Goal: Task Accomplishment & Management: Use online tool/utility

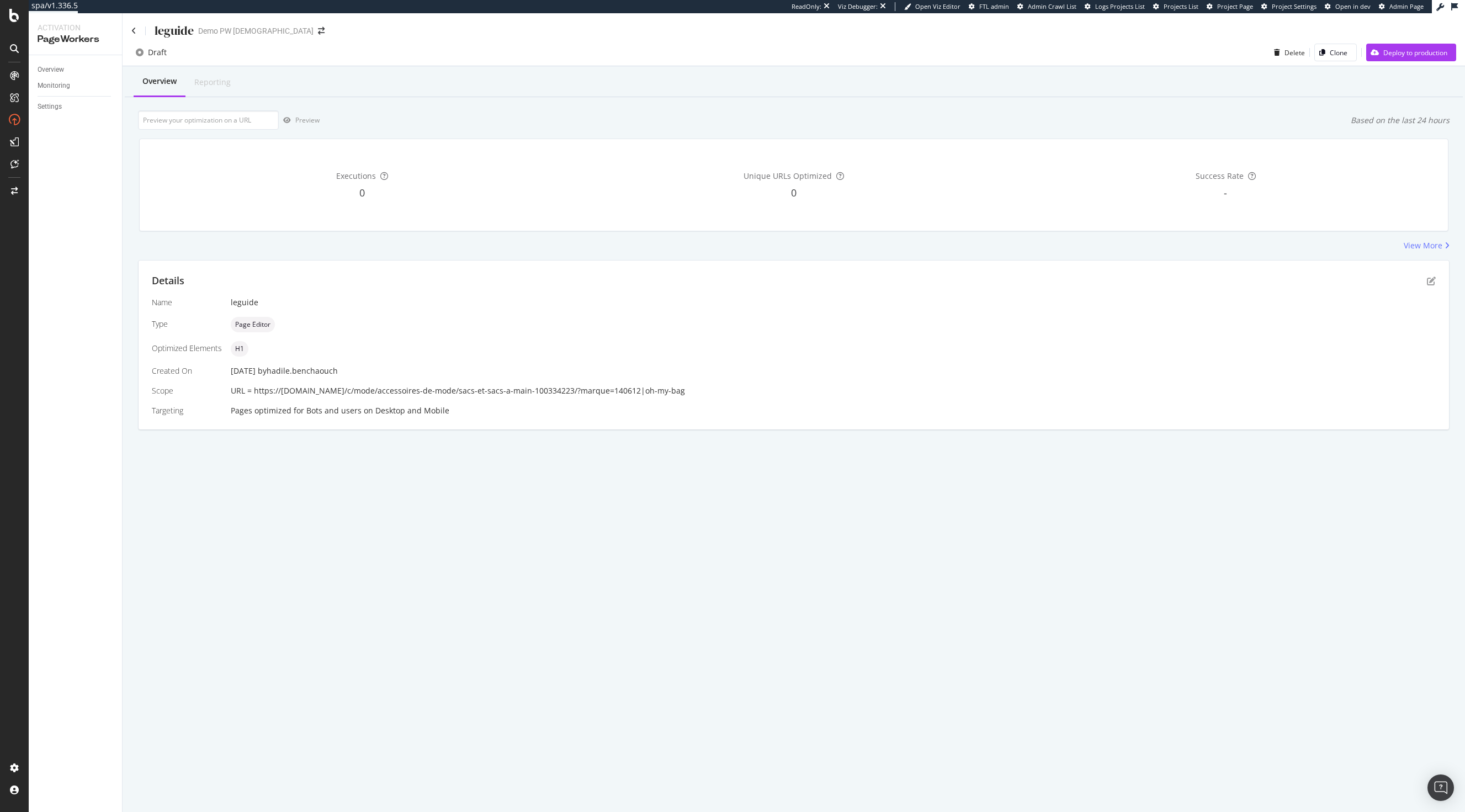
click at [128, 27] on div "leguide Demo PW Hadile" at bounding box center [794, 26] width 1343 height 26
click at [133, 32] on icon at bounding box center [134, 31] width 5 height 8
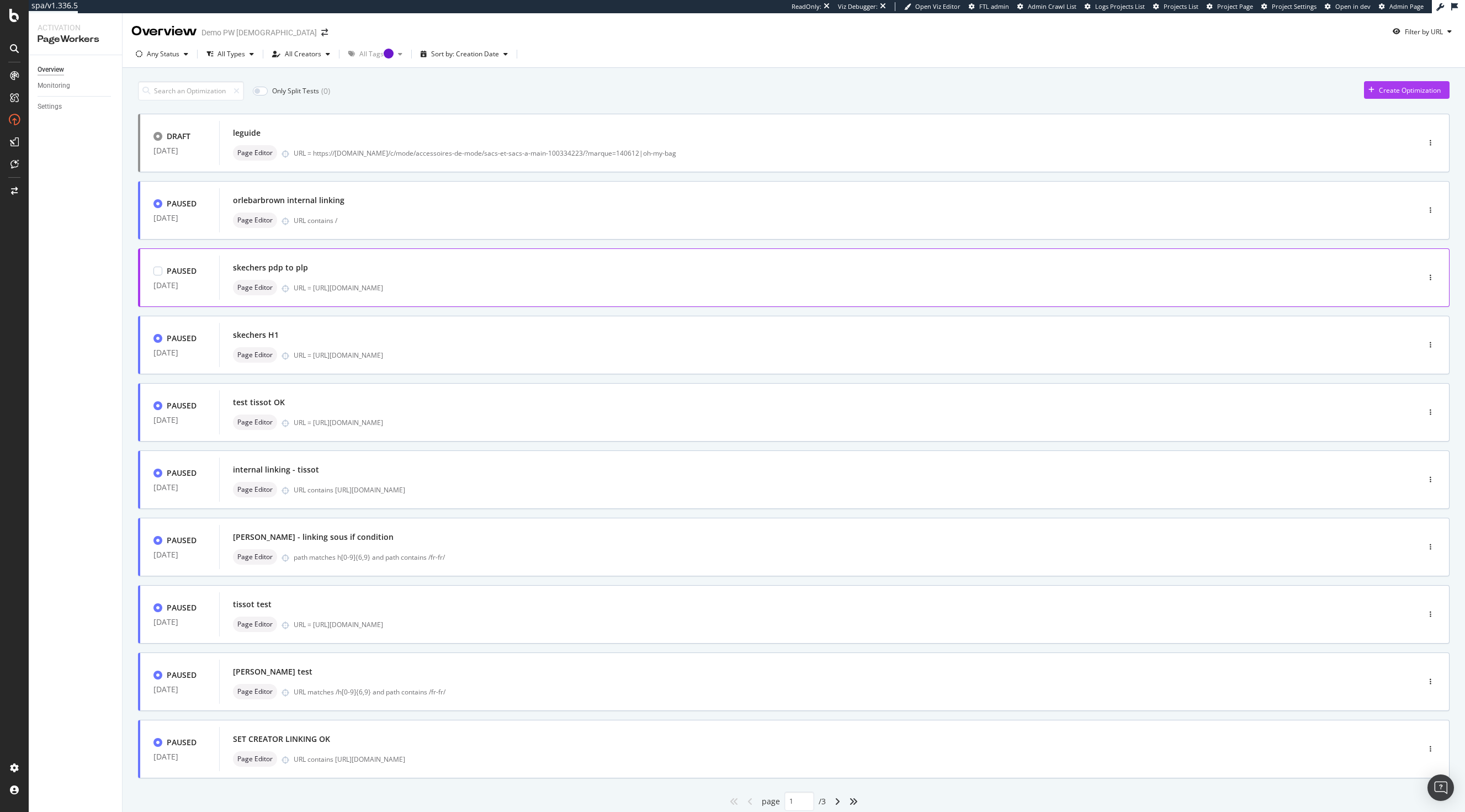
click at [489, 259] on div "skechers pdp to plp Page Editor URL = [URL][DOMAIN_NAME]" at bounding box center [802, 278] width 1167 height 44
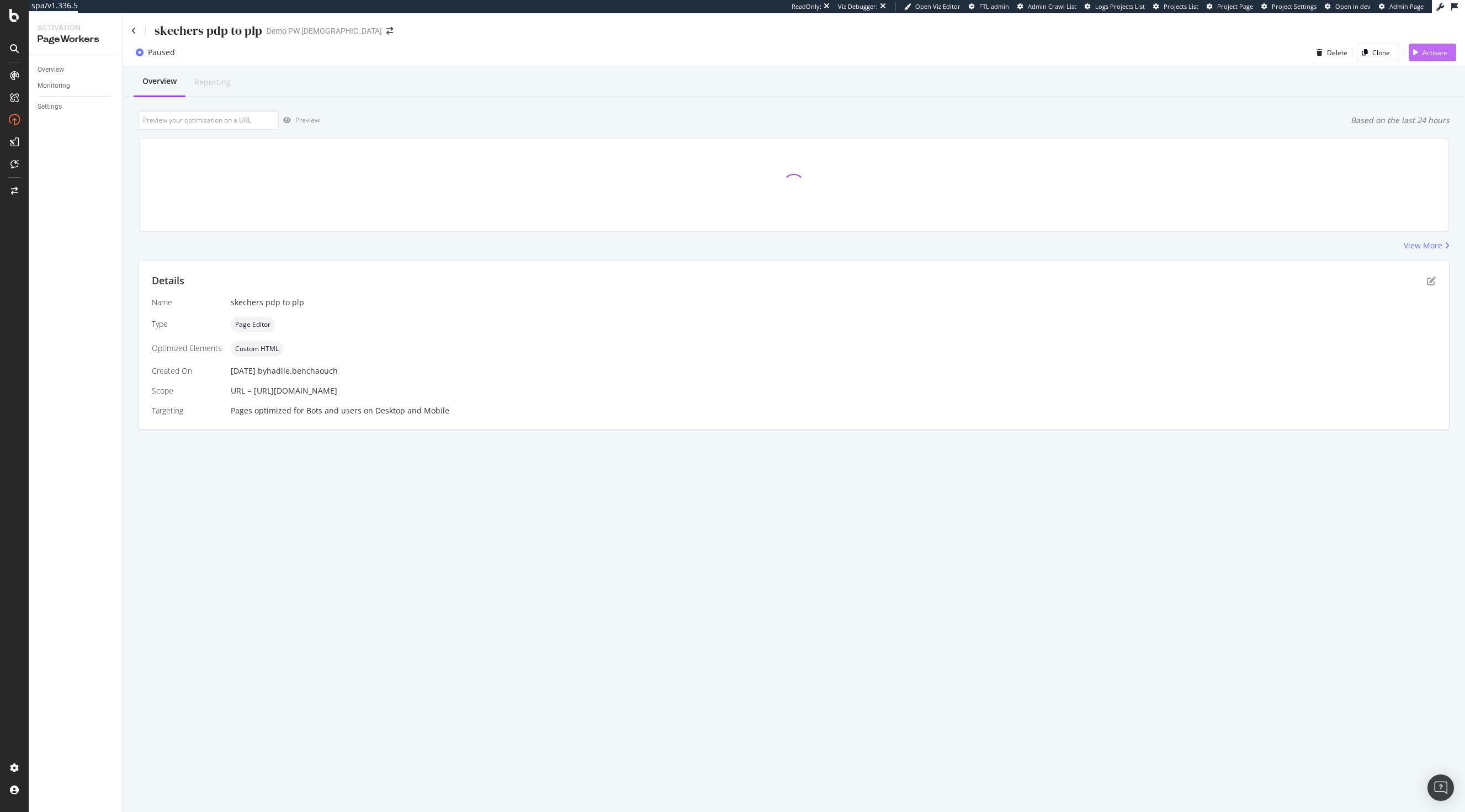
click at [1441, 52] on div "Activate" at bounding box center [1436, 52] width 25 height 10
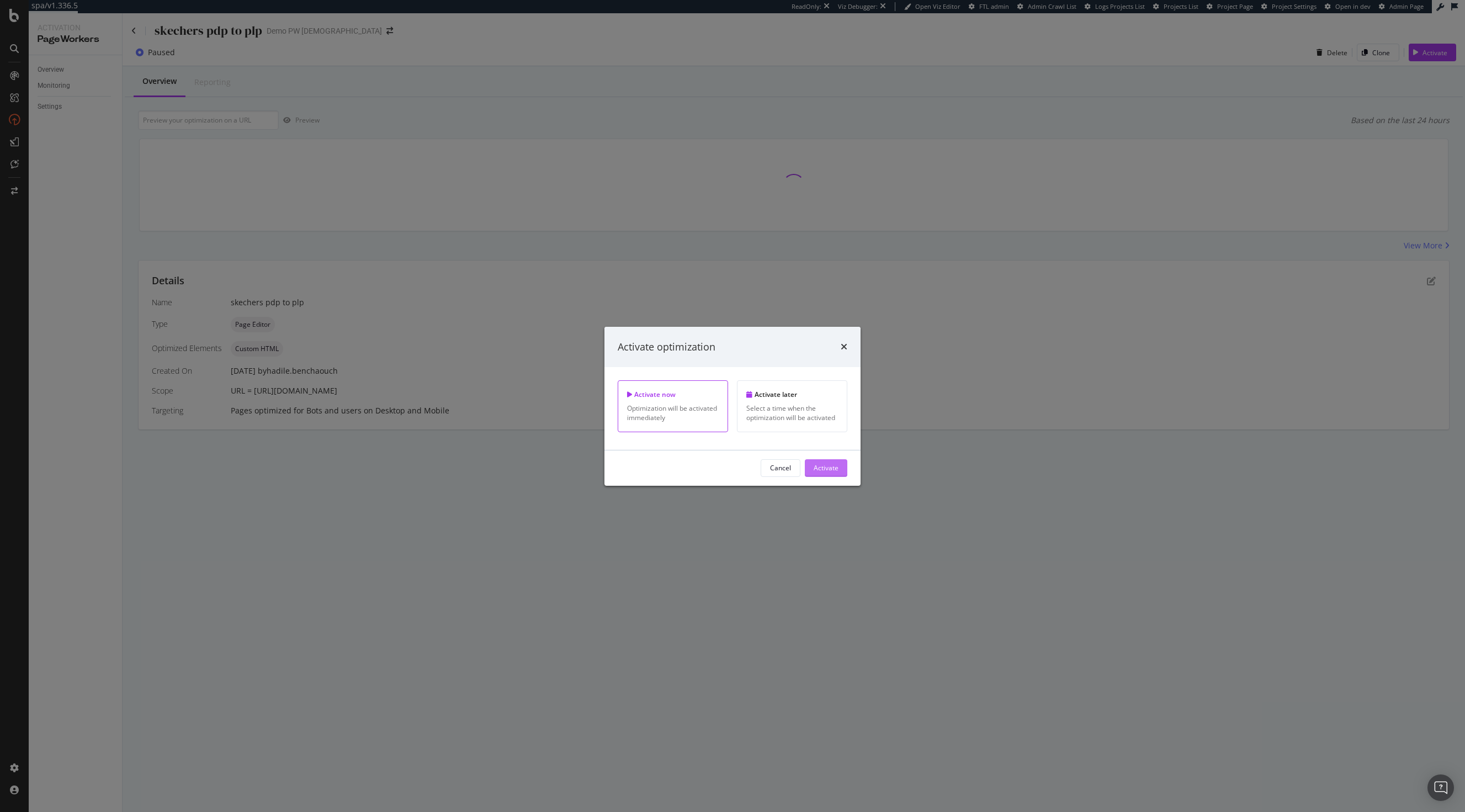
click at [839, 470] on button "Activate" at bounding box center [826, 468] width 43 height 18
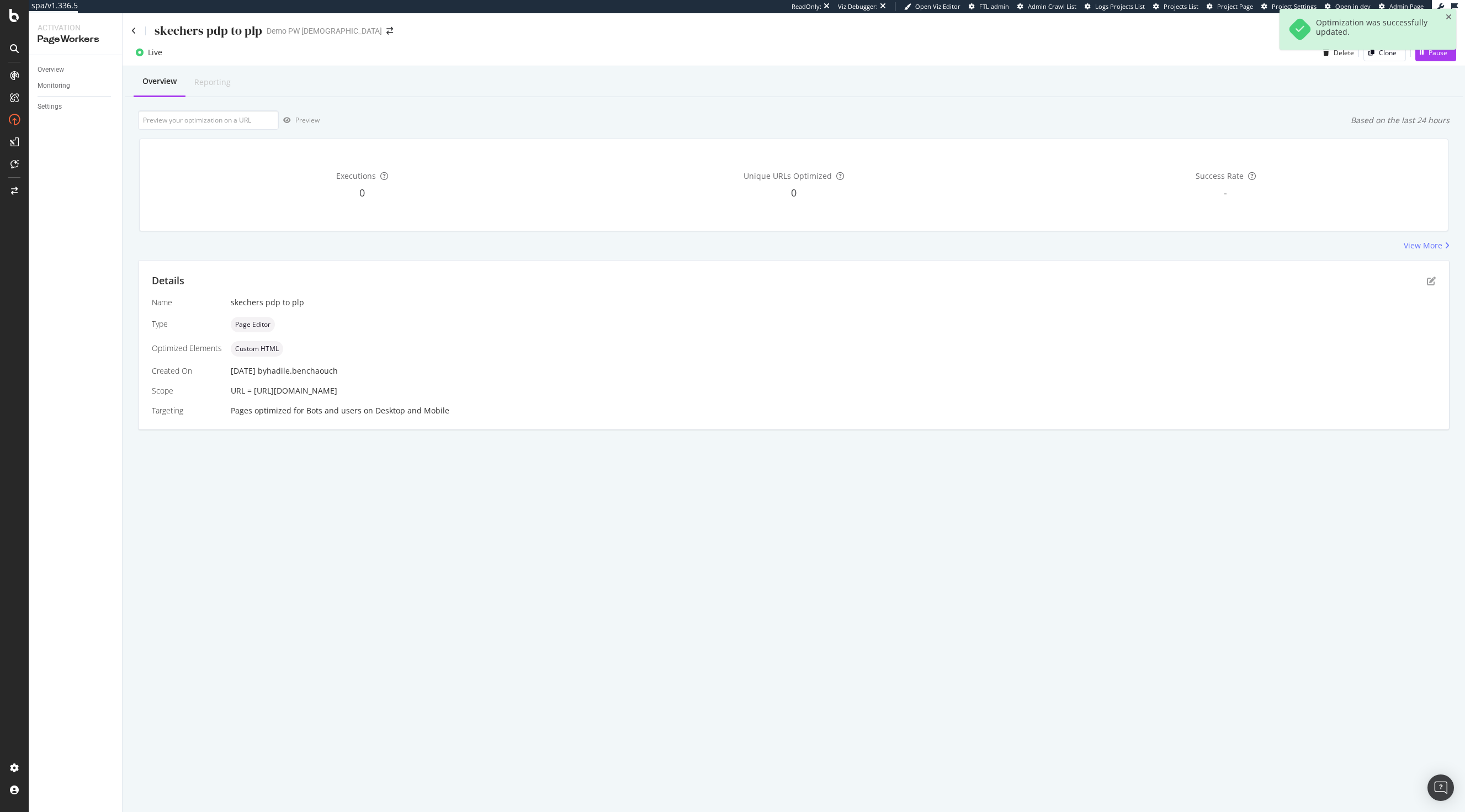
drag, startPoint x: 251, startPoint y: 393, endPoint x: 587, endPoint y: 389, distance: 336.0
click at [587, 389] on div "URL = [URL][DOMAIN_NAME]" at bounding box center [834, 390] width 1206 height 11
copy span "[URL][DOMAIN_NAME]"
click at [135, 32] on icon at bounding box center [134, 31] width 5 height 8
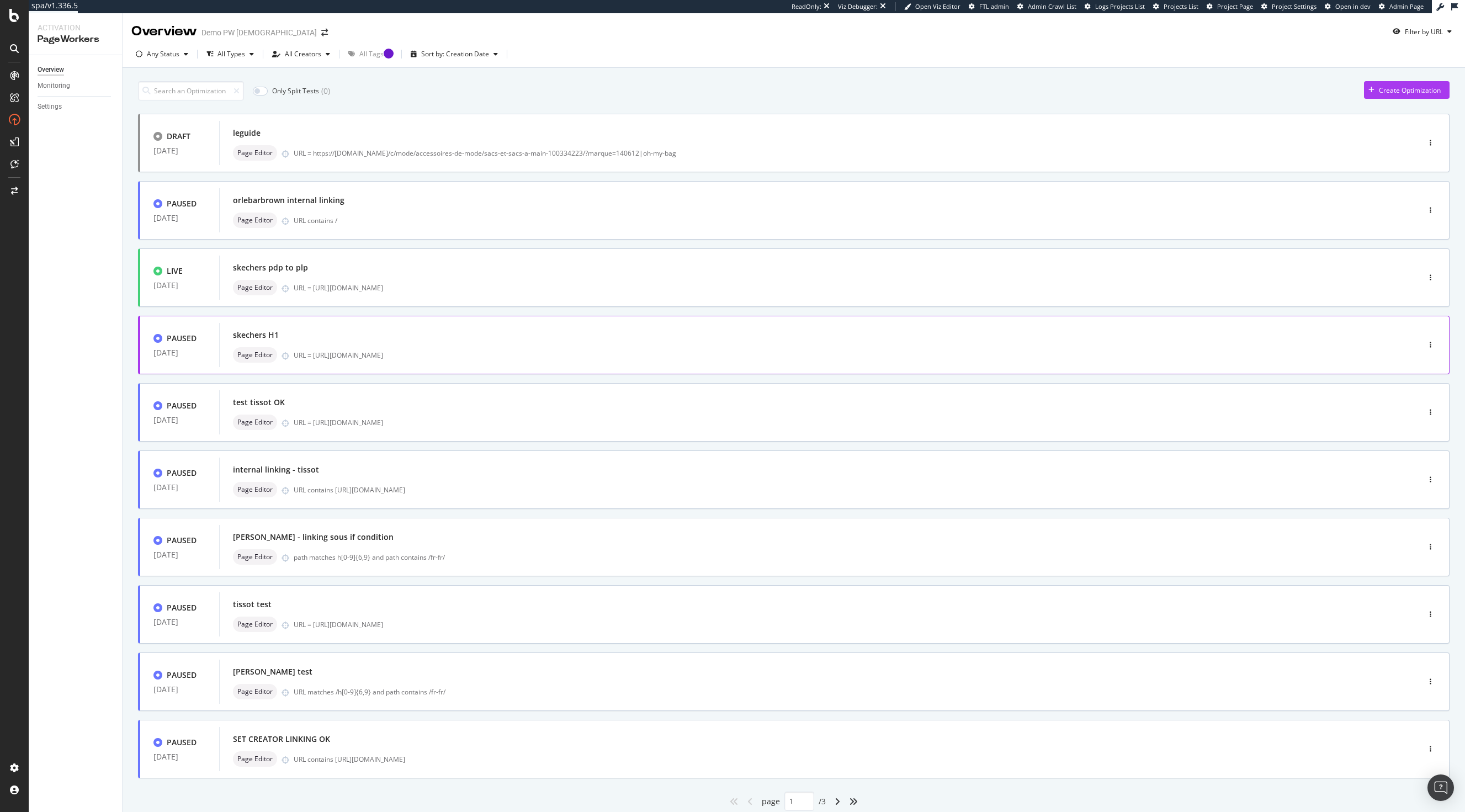
click at [332, 331] on div "skechers H1" at bounding box center [803, 334] width 1139 height 15
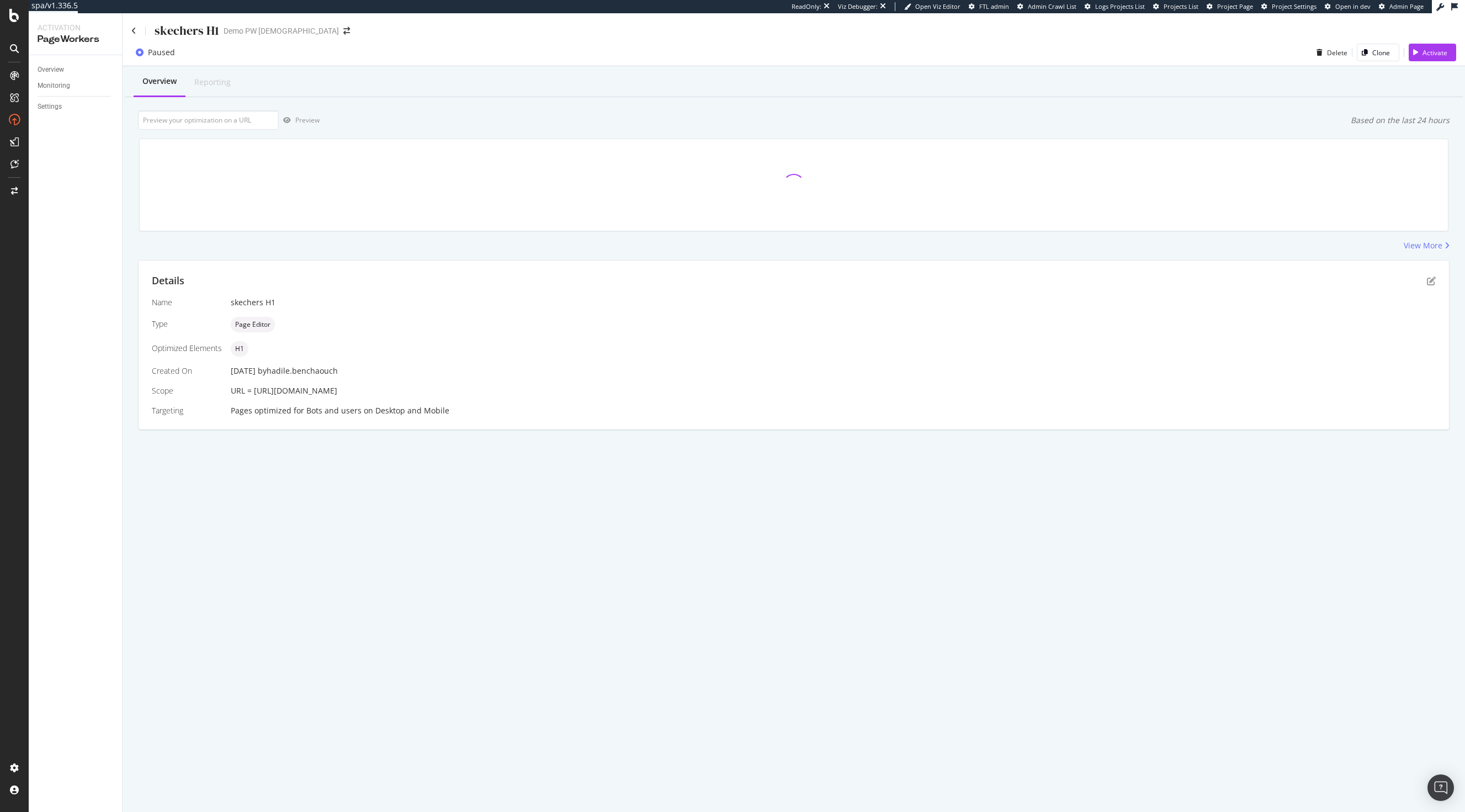
drag, startPoint x: 471, startPoint y: 387, endPoint x: 254, endPoint y: 390, distance: 217.0
click at [254, 390] on div "URL = [URL][DOMAIN_NAME]" at bounding box center [834, 390] width 1206 height 11
copy span "[URL][DOMAIN_NAME]"
click at [1430, 46] on div "Activate" at bounding box center [1428, 52] width 39 height 17
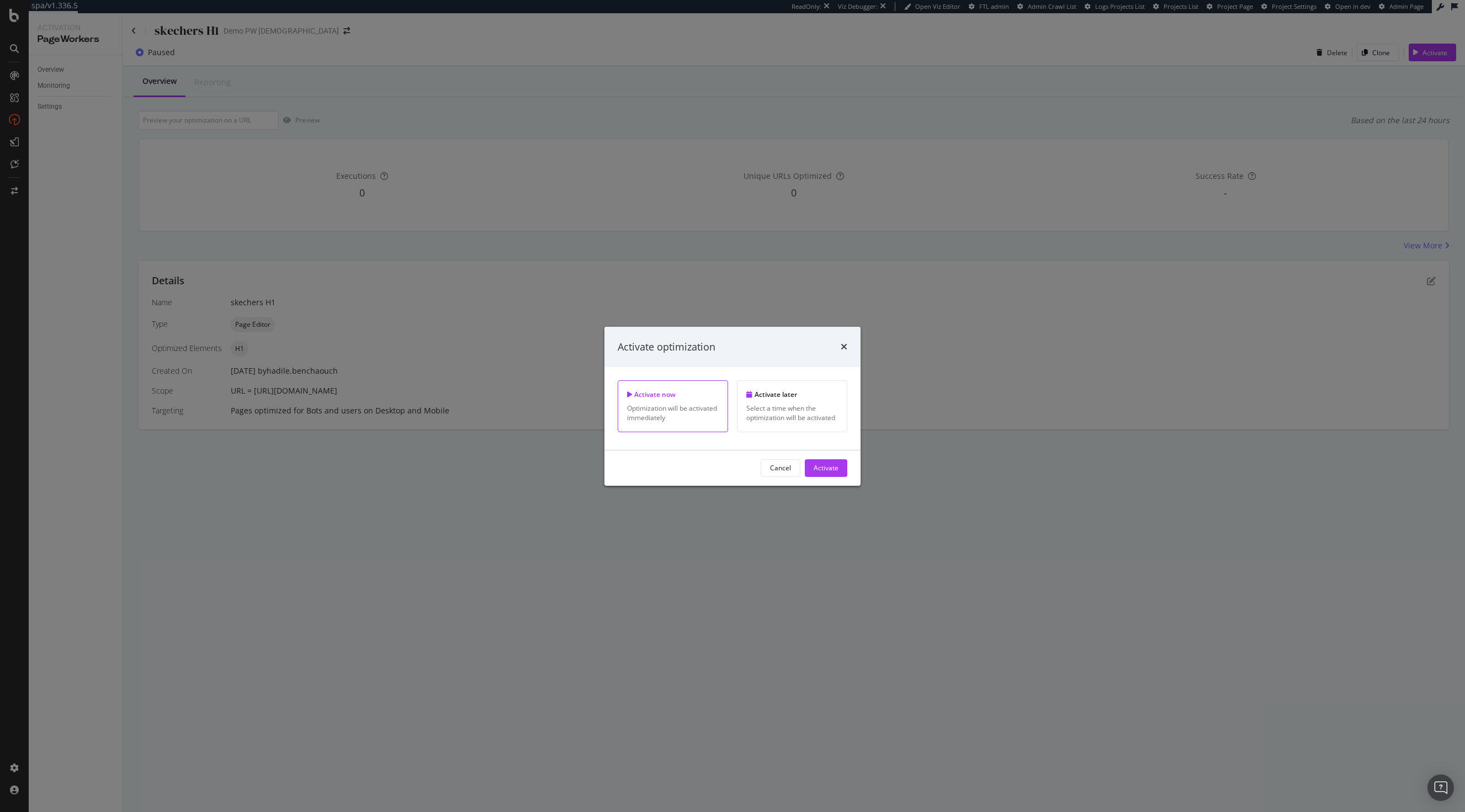
click at [833, 450] on div "Activate optimization Activate now Optimization will be activated immediately A…" at bounding box center [732, 406] width 257 height 159
click at [829, 465] on div "Activate" at bounding box center [826, 467] width 25 height 10
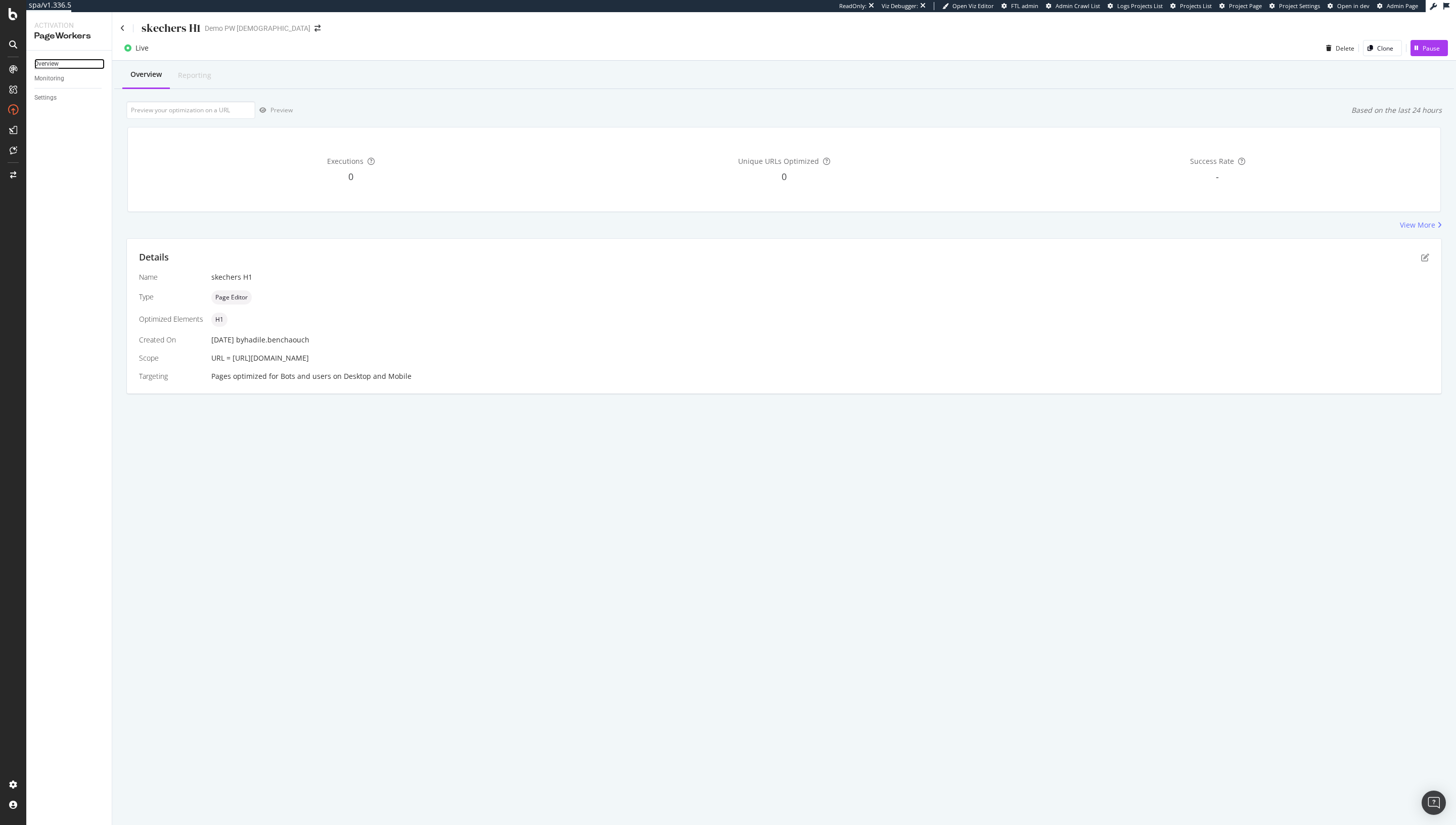
click at [48, 67] on div "Overview" at bounding box center [46, 64] width 24 height 11
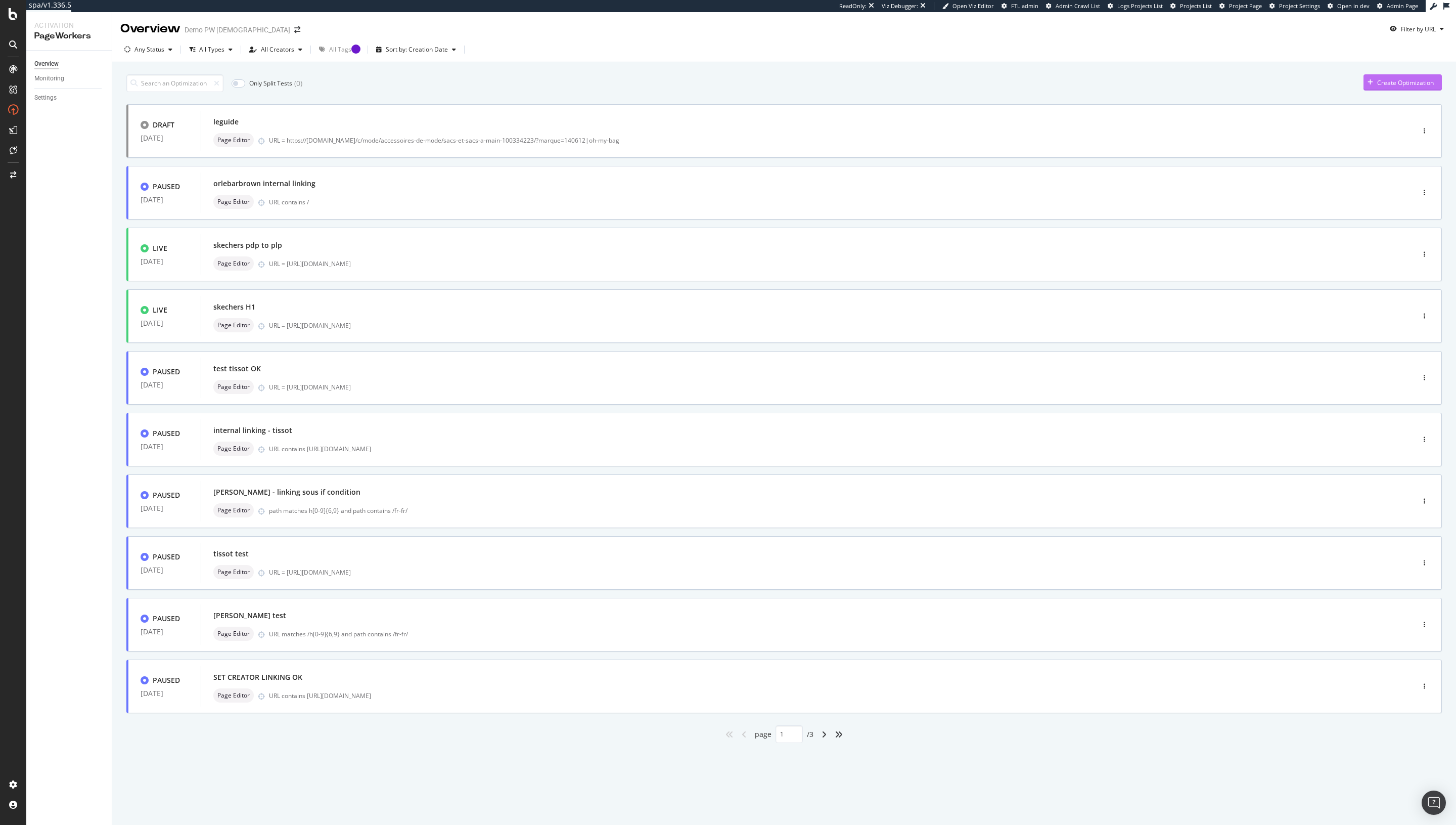
click at [1342, 82] on div "Create Optimization" at bounding box center [1406, 82] width 57 height 9
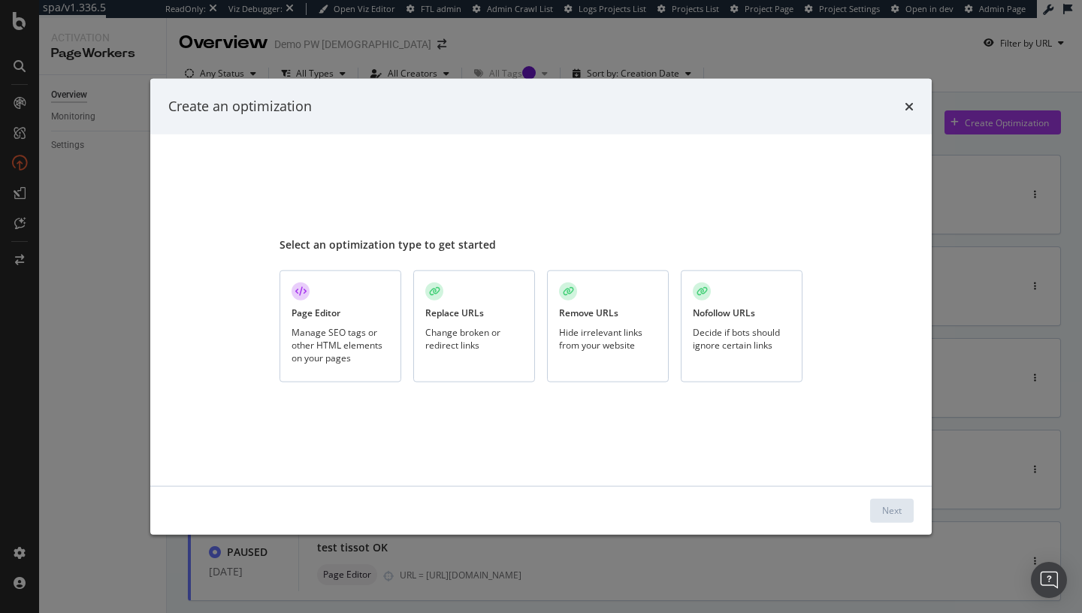
click at [736, 221] on div "Select an optimization type to get started Page Editor Manage SEO tags or other…" at bounding box center [540, 309] width 523 height 315
click at [484, 313] on div "Replace URLs Change broken or redirect links" at bounding box center [474, 326] width 122 height 112
click at [888, 500] on div "Next" at bounding box center [892, 510] width 20 height 23
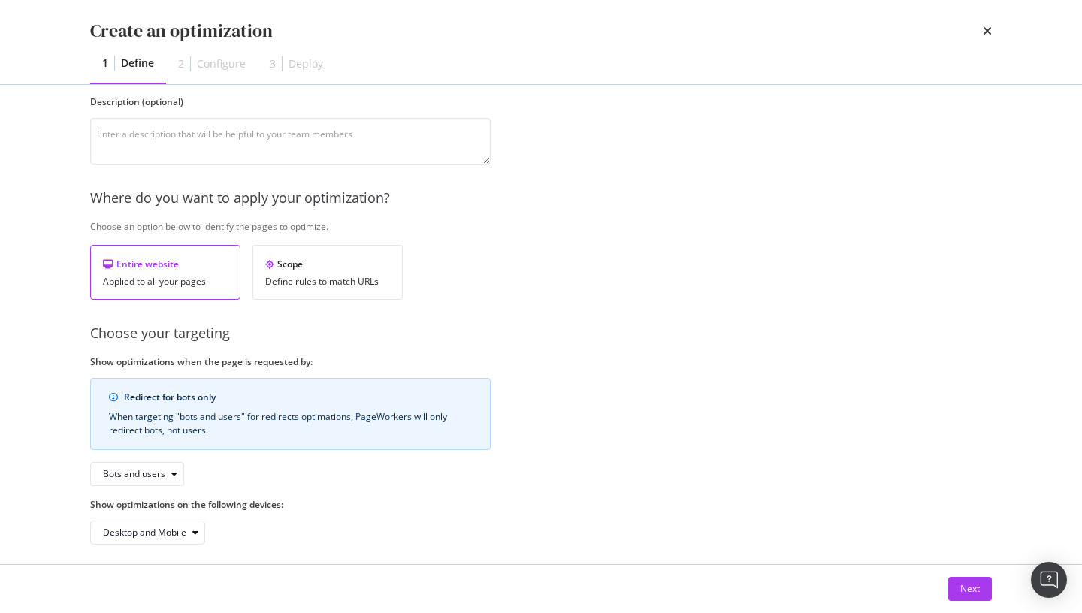
scroll to position [142, 0]
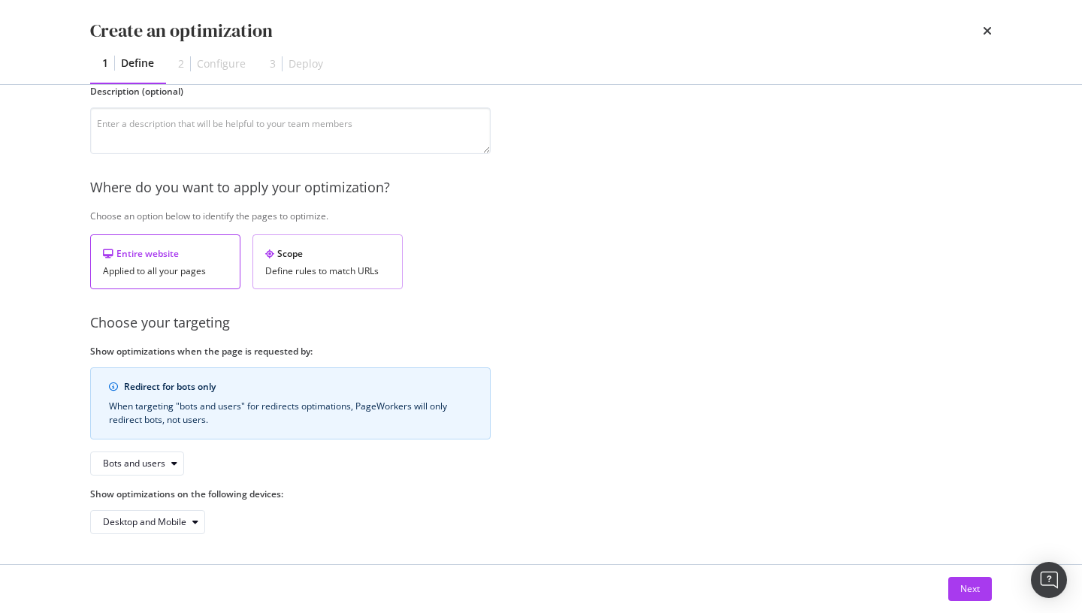
type input "test"
click at [305, 253] on div "Scope" at bounding box center [327, 253] width 125 height 13
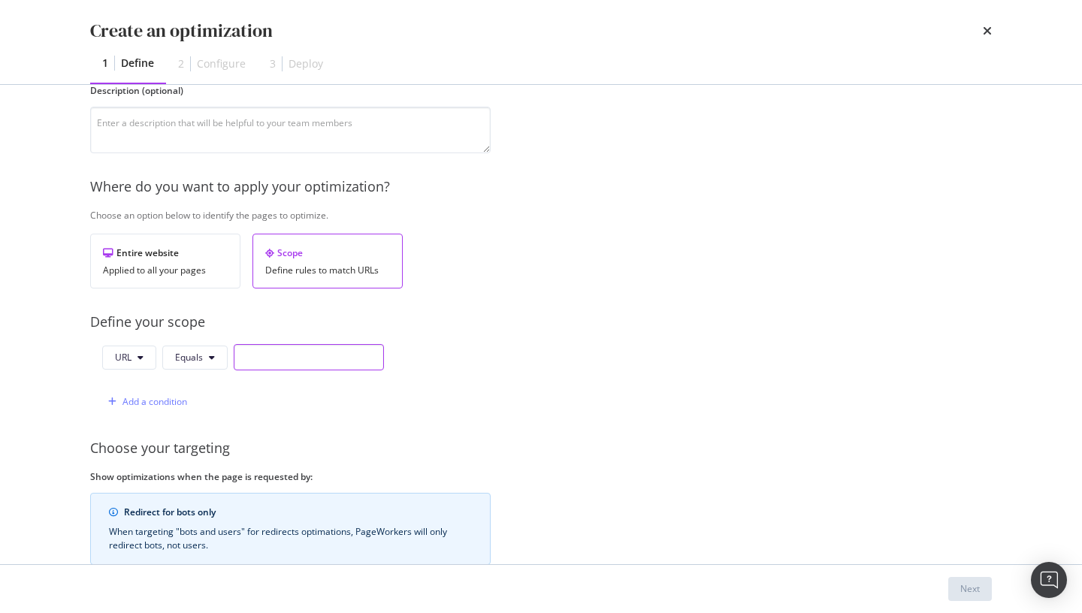
click at [279, 357] on input "modal" at bounding box center [309, 357] width 150 height 26
click at [219, 361] on button "Equals" at bounding box center [194, 357] width 65 height 24
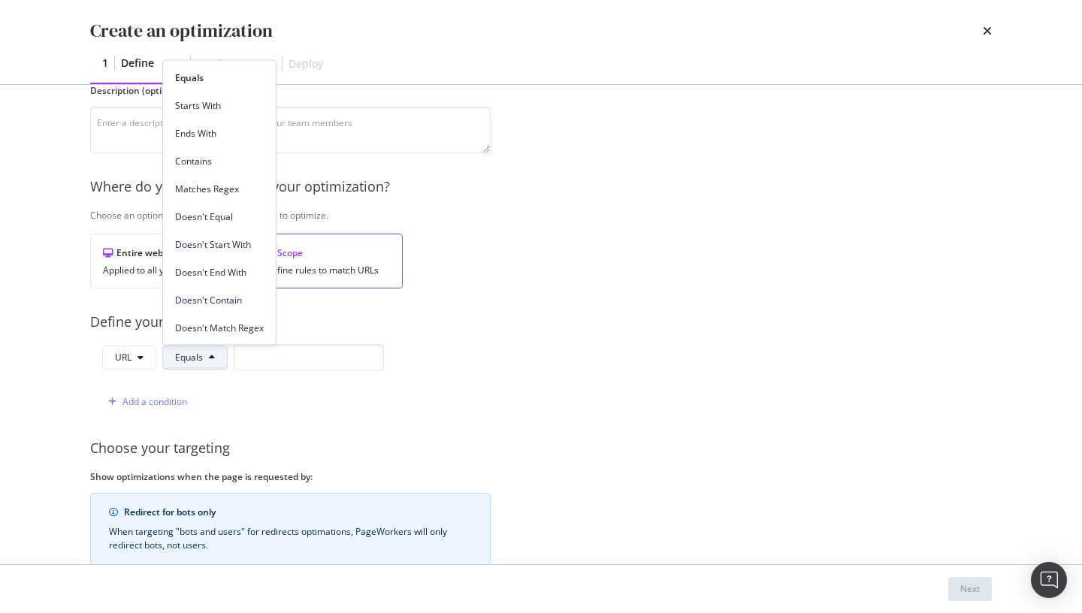
click at [424, 318] on div "Define your scope" at bounding box center [540, 322] width 901 height 20
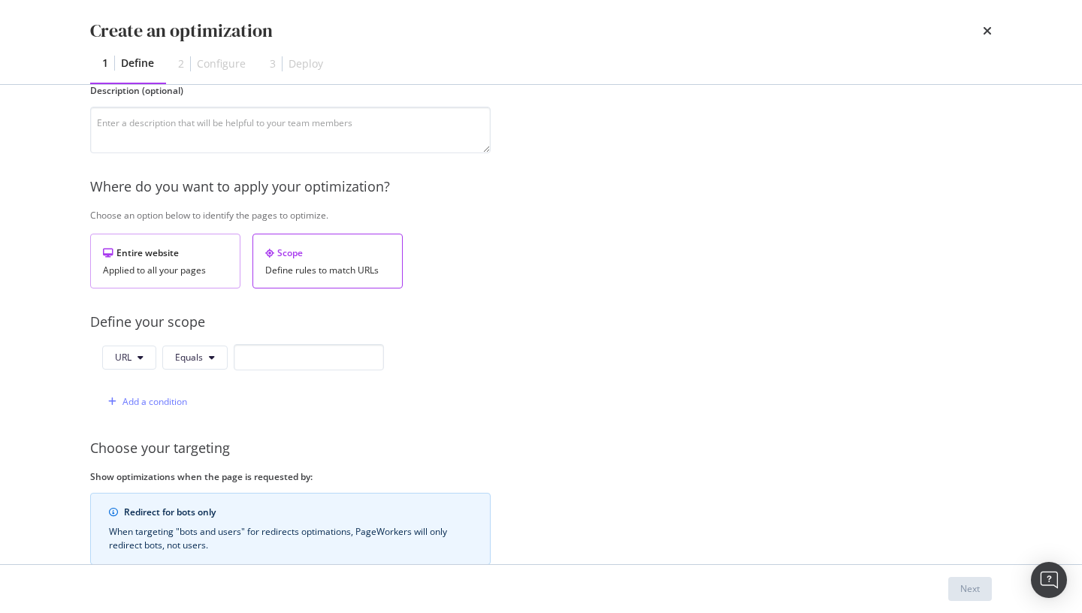
click at [116, 253] on div "Entire website" at bounding box center [165, 252] width 125 height 13
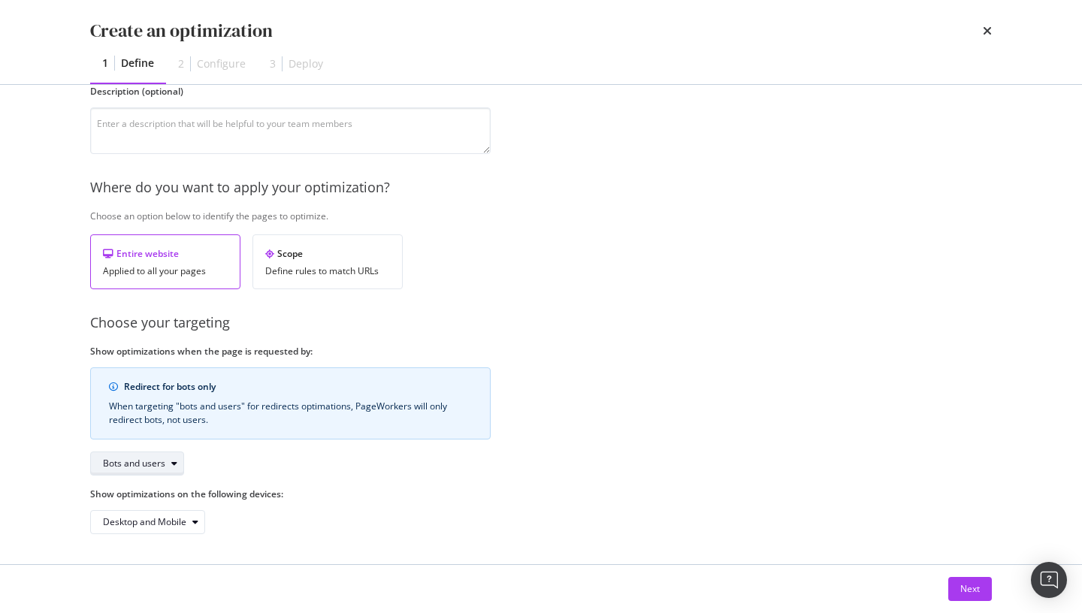
click at [170, 464] on div "modal" at bounding box center [174, 463] width 18 height 9
click at [324, 479] on div "Provide a name and description to help identify the change that will be made by…" at bounding box center [540, 266] width 901 height 535
click at [966, 581] on div "Next" at bounding box center [970, 589] width 20 height 23
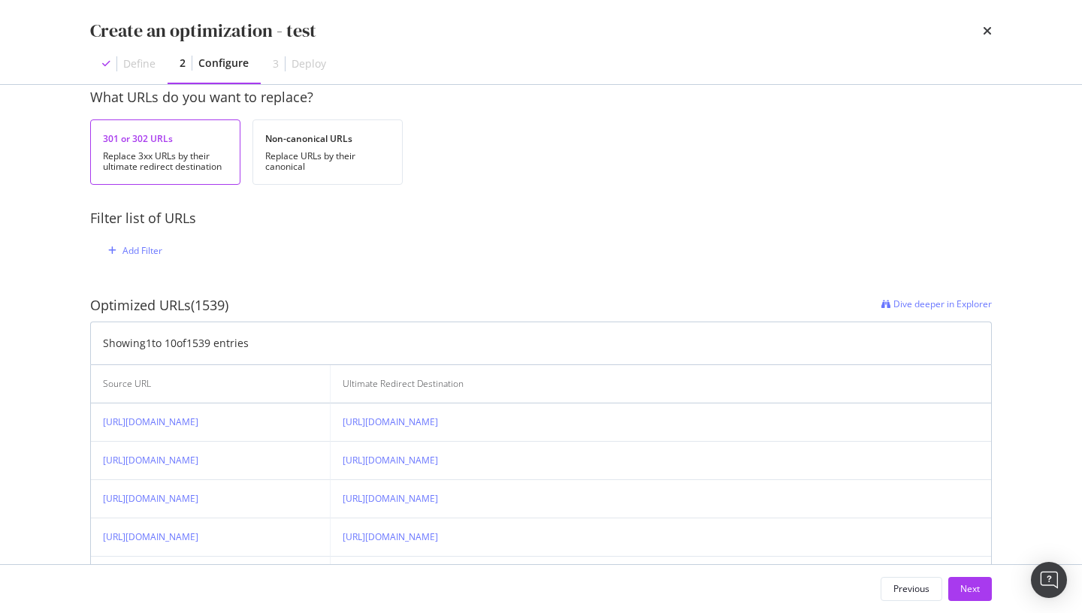
scroll to position [195, 0]
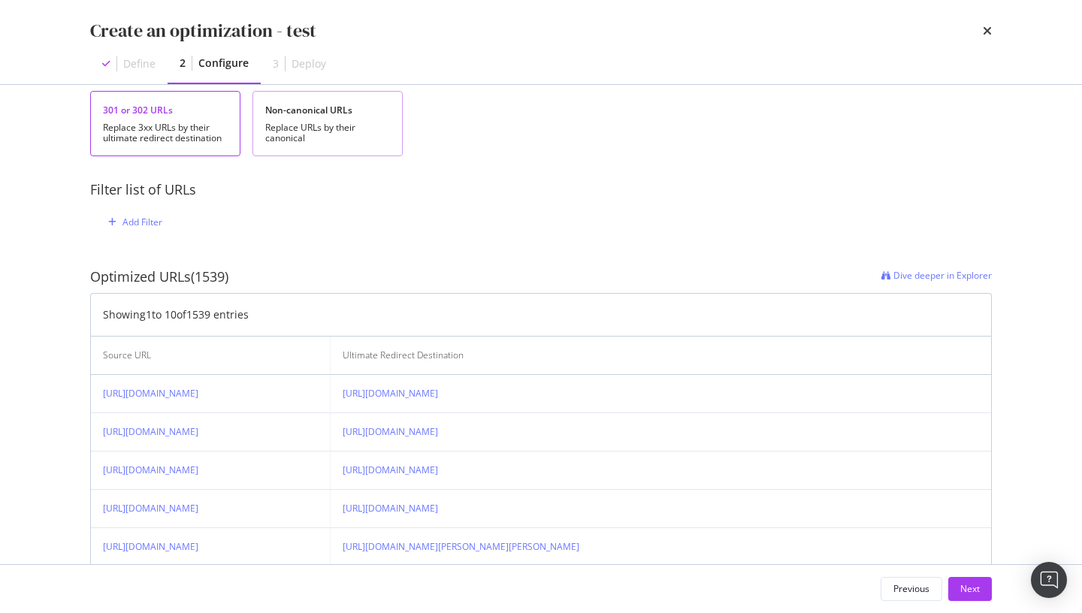
click at [386, 149] on div "Non-canonical URLs Replace URLs by their canonical" at bounding box center [327, 123] width 150 height 65
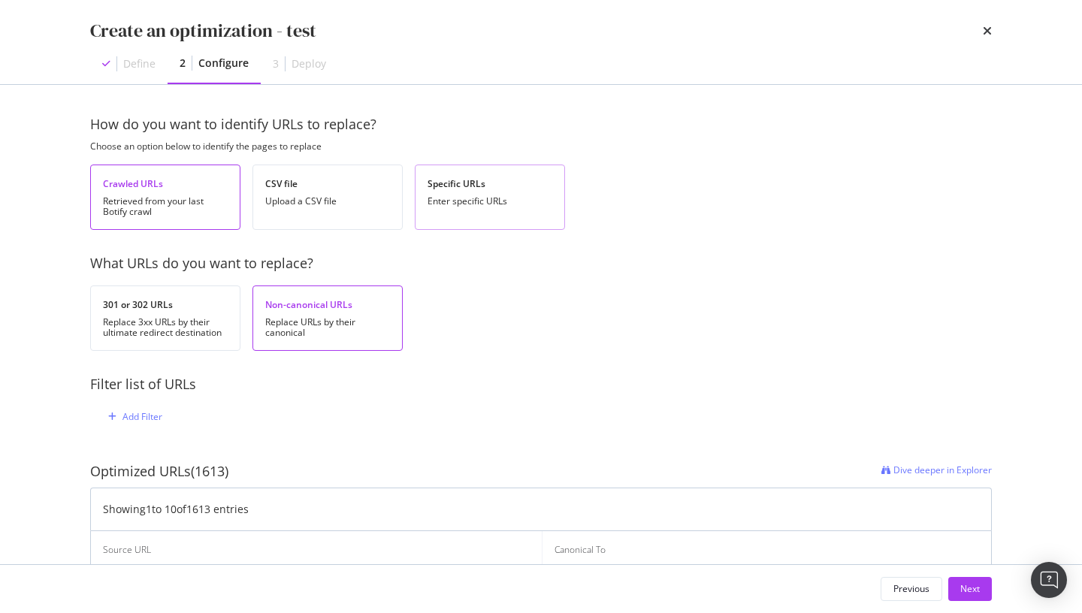
scroll to position [575, 0]
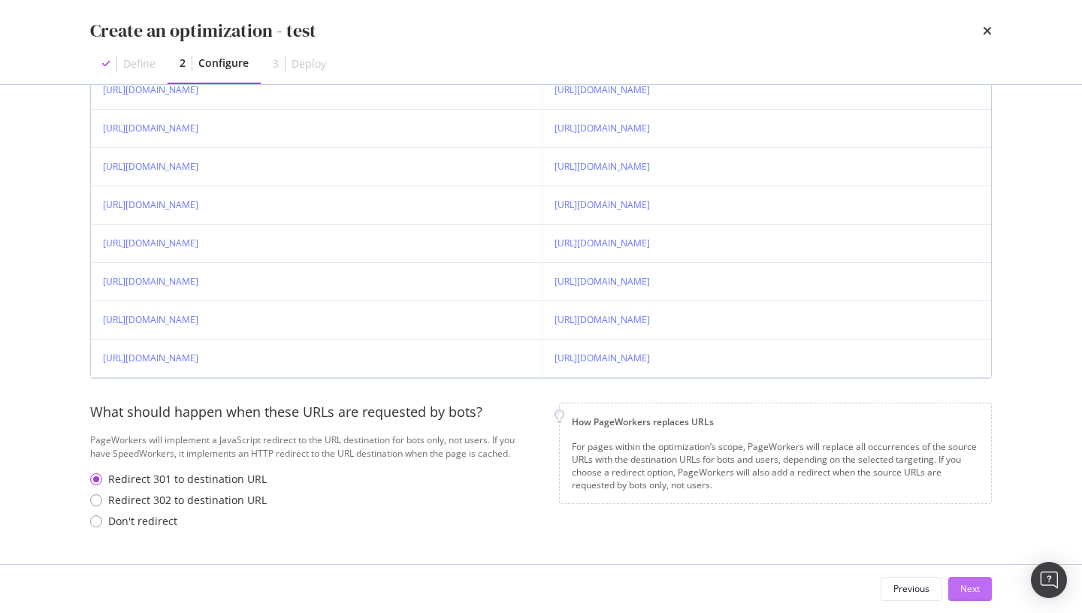
click at [976, 583] on div "Next" at bounding box center [970, 588] width 20 height 13
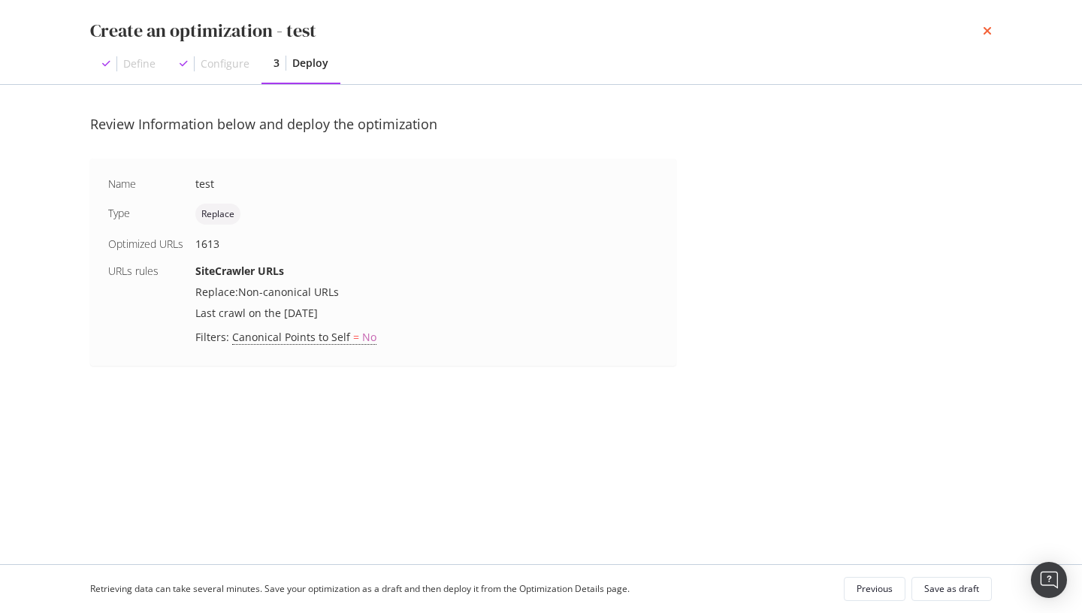
click at [988, 32] on icon "times" at bounding box center [986, 31] width 9 height 12
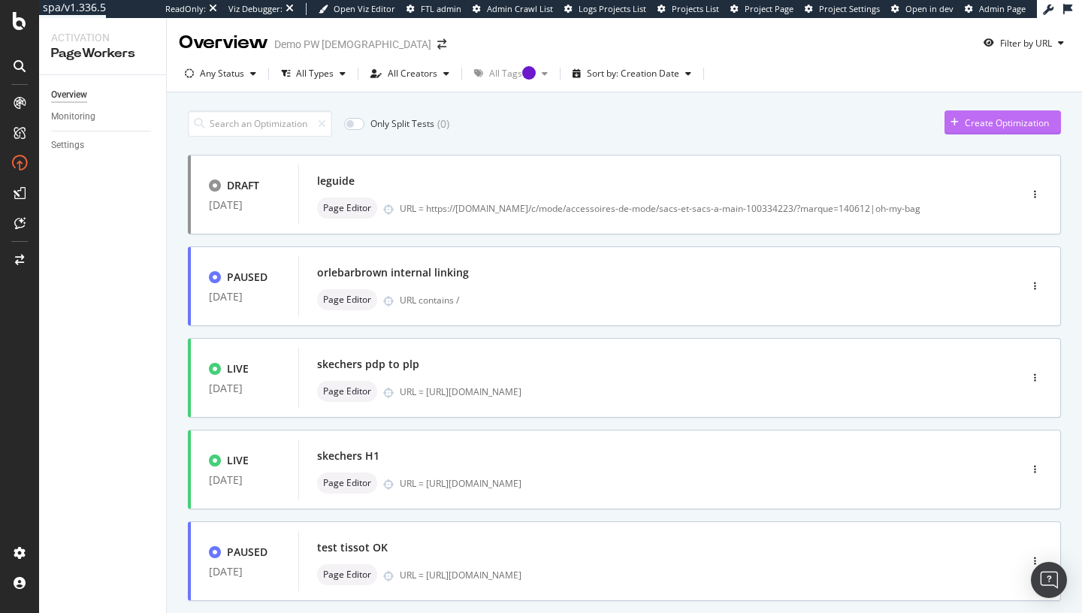
click at [1000, 121] on div "Create Optimization" at bounding box center [1006, 122] width 84 height 13
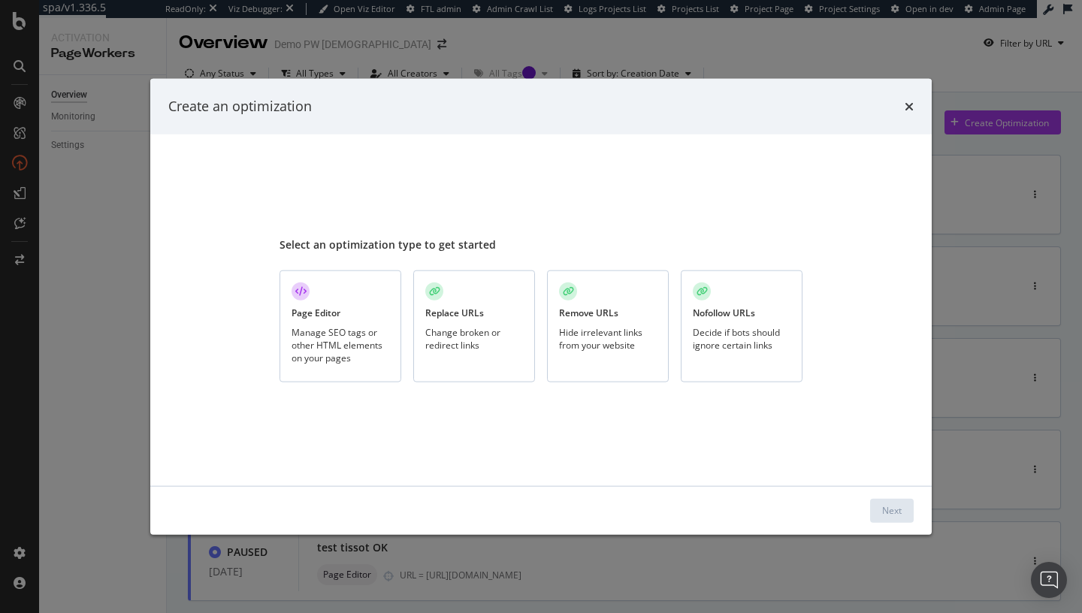
click at [341, 315] on div "Page Editor Manage SEO tags or other HTML elements on your pages" at bounding box center [340, 326] width 122 height 112
click at [906, 507] on button "Next" at bounding box center [892, 510] width 44 height 24
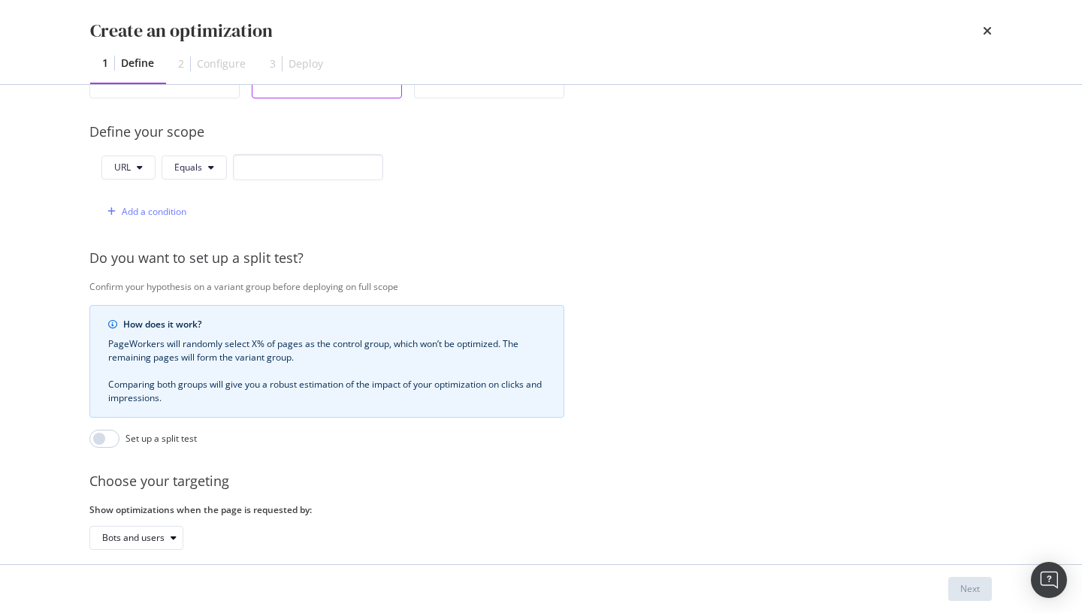
scroll to position [279, 1]
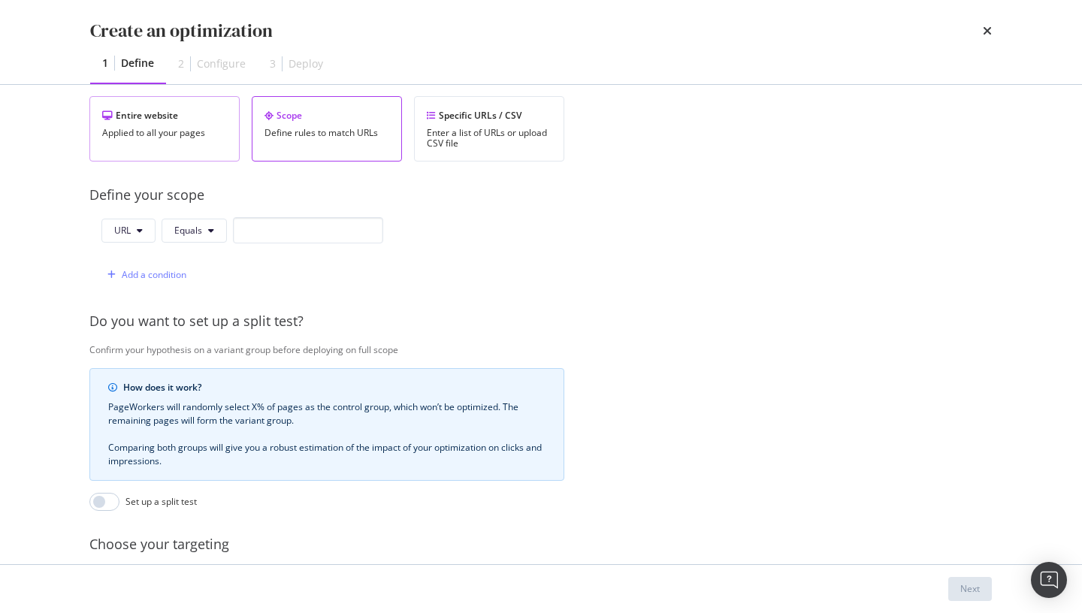
type input "test"
click at [141, 140] on div "Entire website Applied to all your pages" at bounding box center [164, 128] width 150 height 65
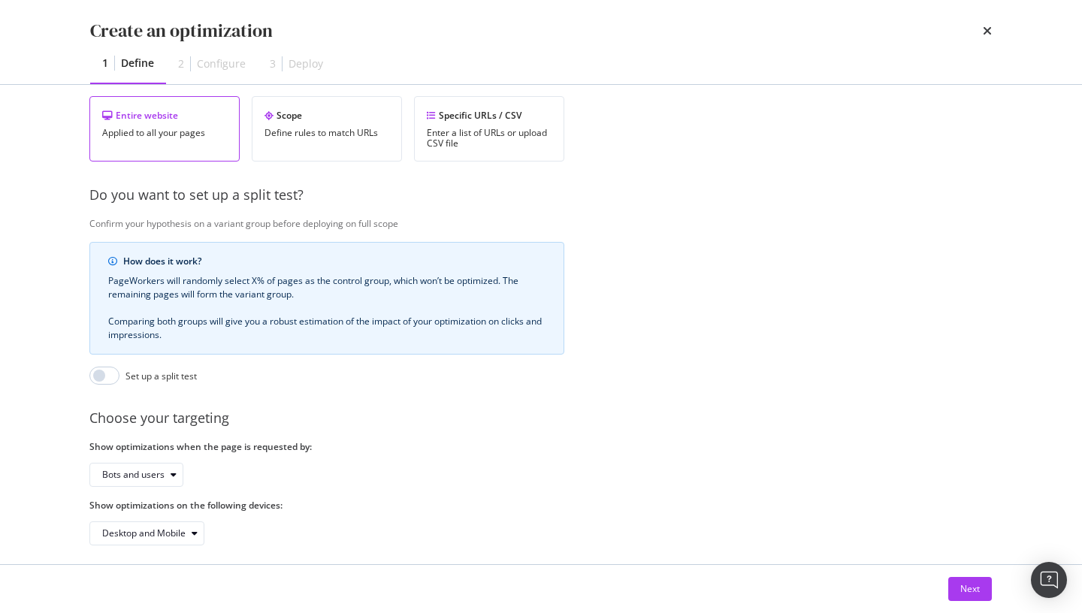
scroll to position [291, 1]
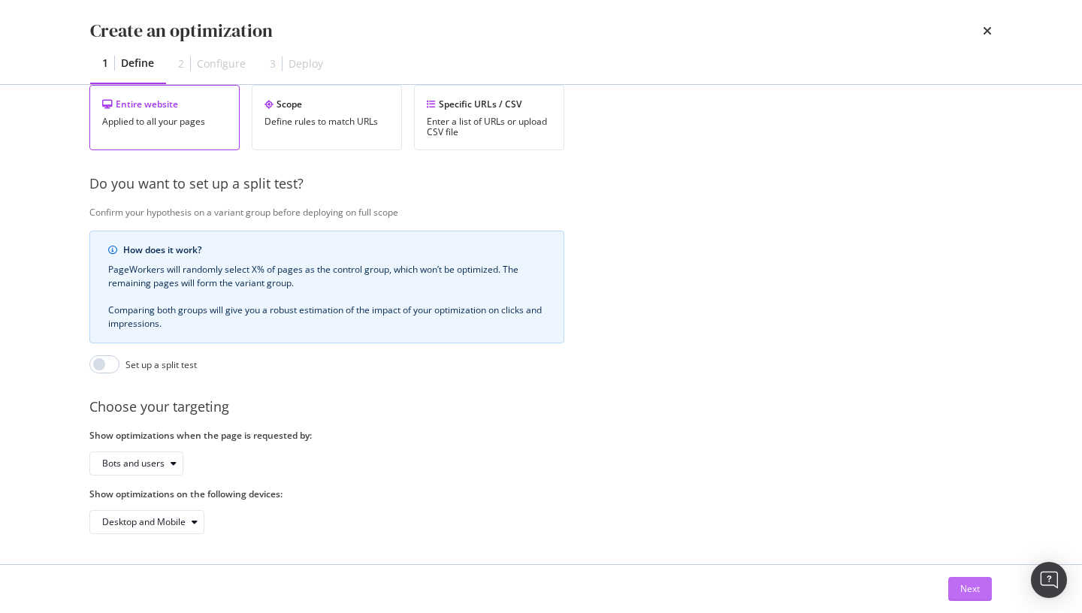
click at [968, 586] on div "Next" at bounding box center [970, 588] width 20 height 13
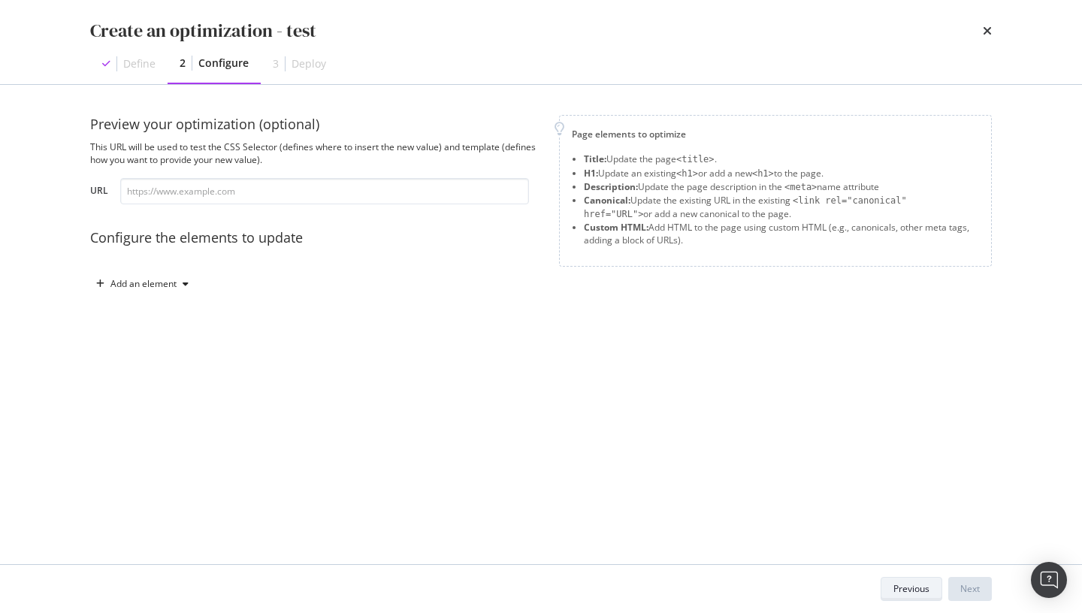
scroll to position [0, 0]
click at [246, 183] on input "modal" at bounding box center [324, 191] width 409 height 26
click at [189, 286] on icon "modal" at bounding box center [186, 283] width 6 height 9
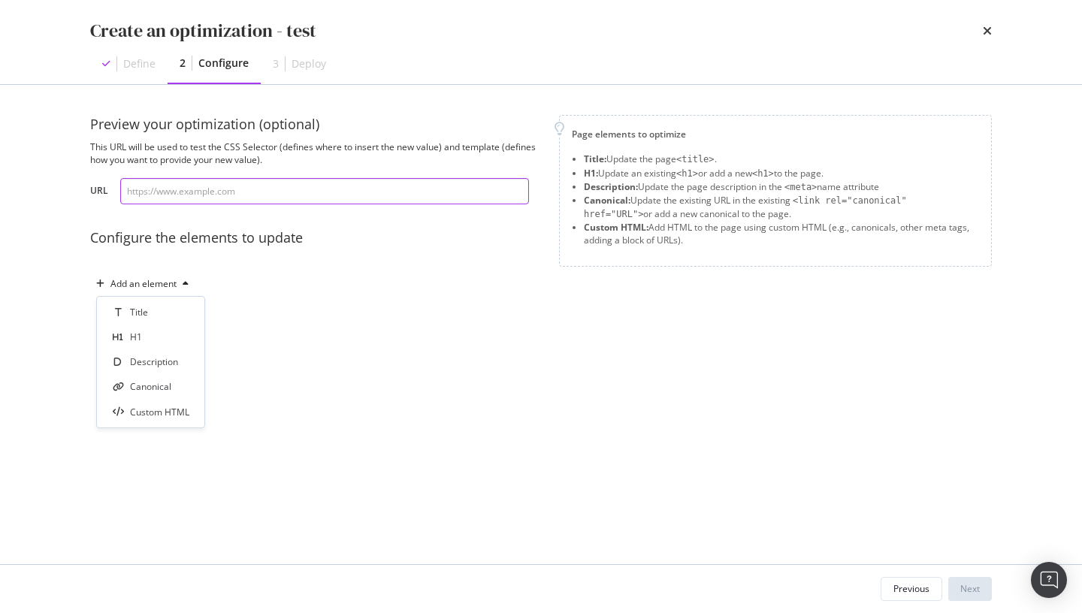
click at [201, 202] on input "modal" at bounding box center [324, 191] width 409 height 26
click at [986, 31] on icon "times" at bounding box center [986, 31] width 9 height 12
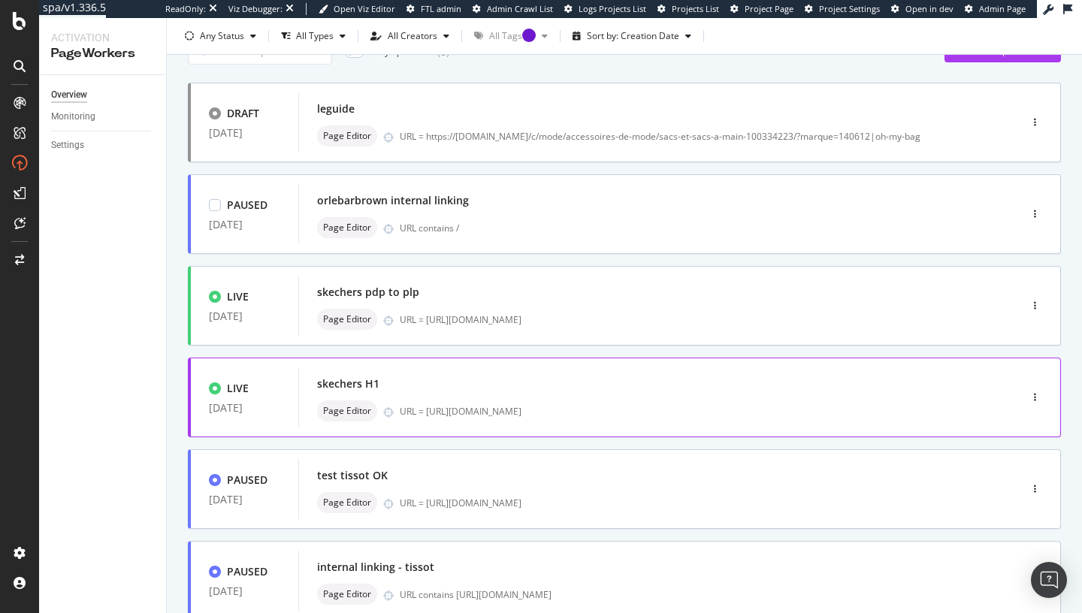
scroll to position [84, 0]
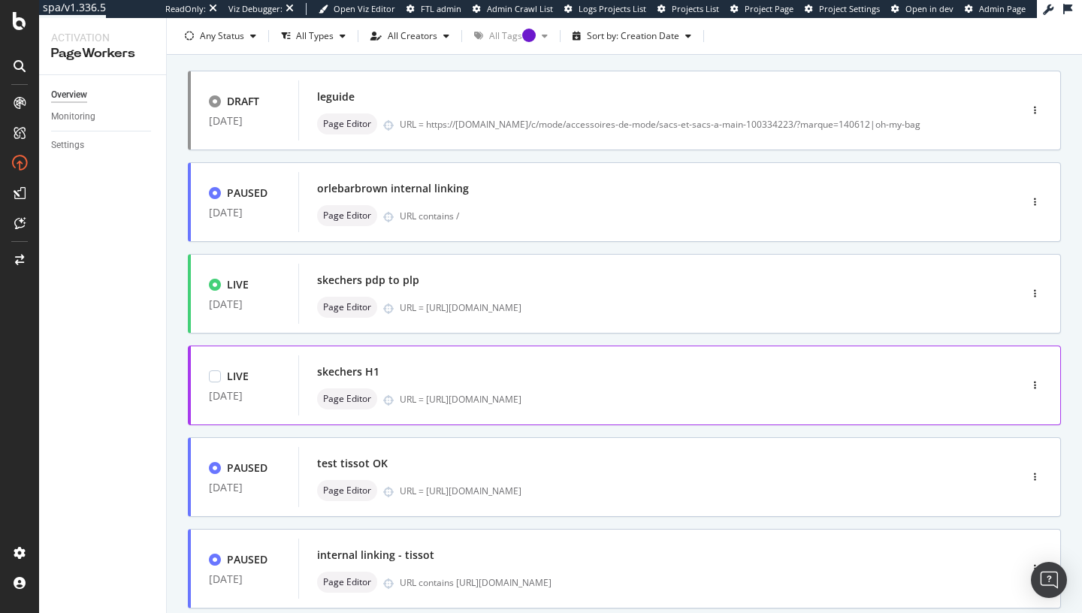
click at [514, 373] on div "skechers H1" at bounding box center [636, 371] width 638 height 21
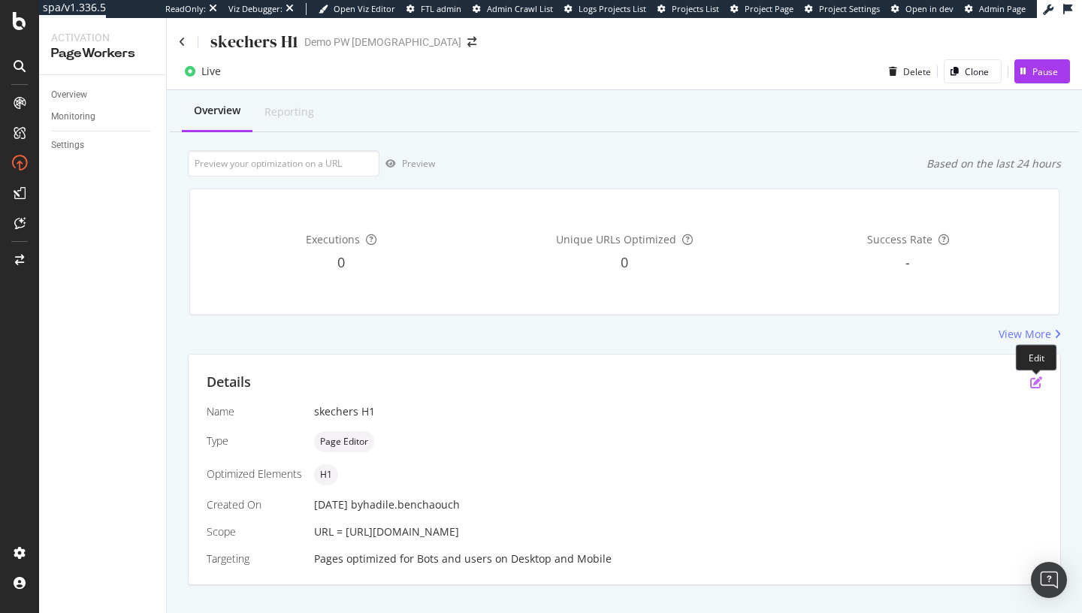
click at [1041, 380] on icon "pen-to-square" at bounding box center [1036, 382] width 12 height 12
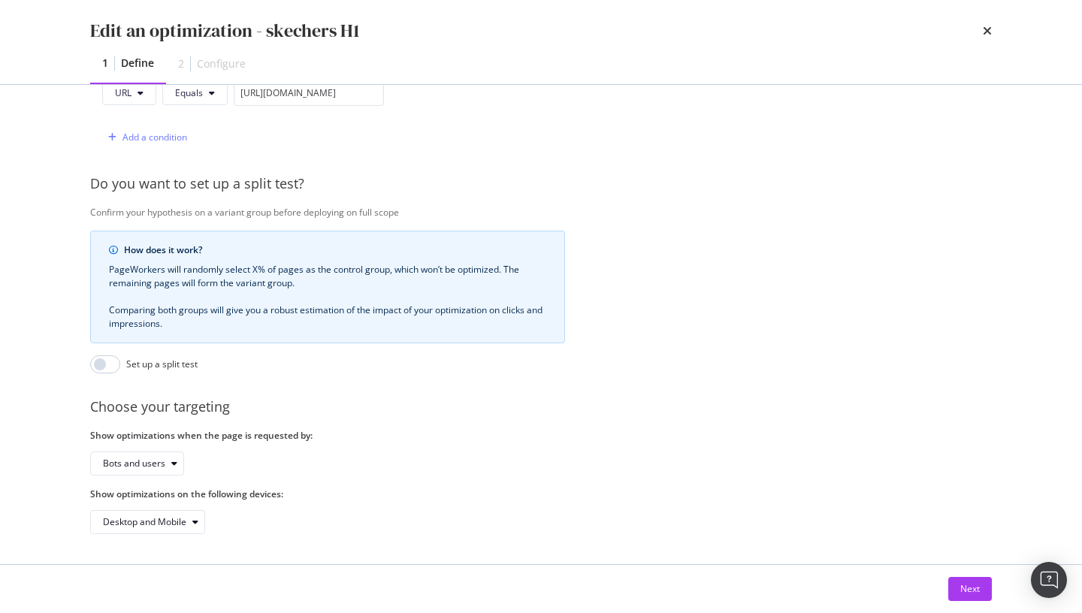
scroll to position [397, 0]
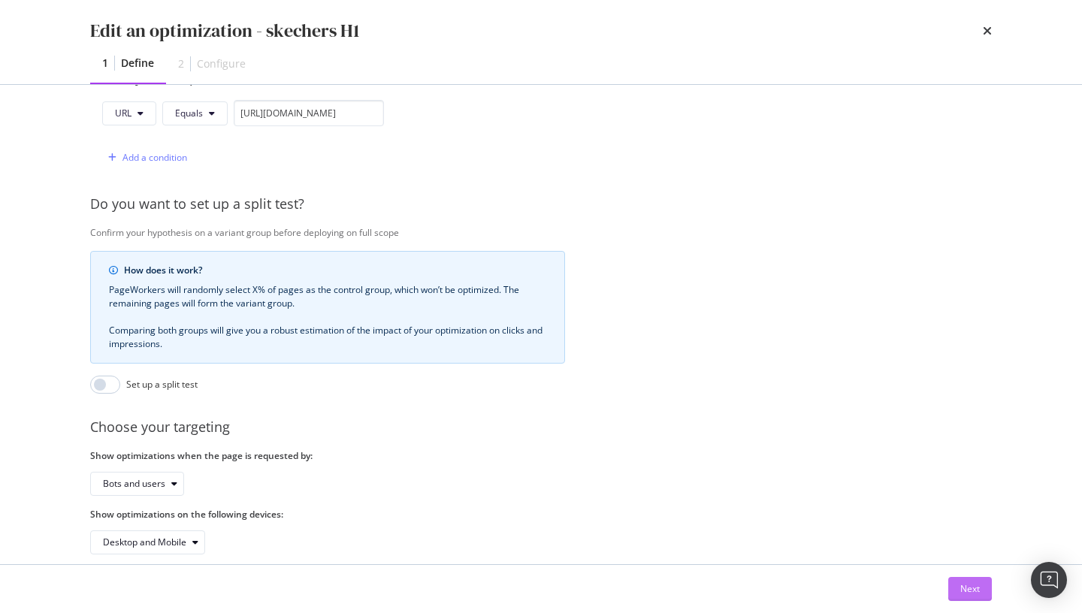
click at [974, 581] on div "Next" at bounding box center [970, 589] width 20 height 23
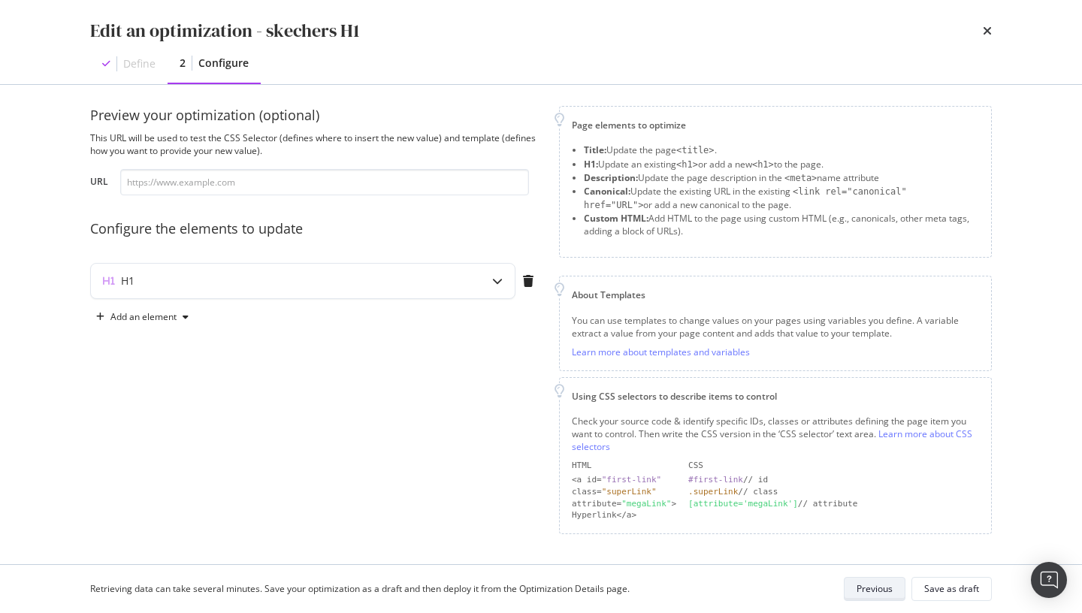
scroll to position [8, 0]
click at [499, 278] on icon "modal" at bounding box center [497, 282] width 11 height 11
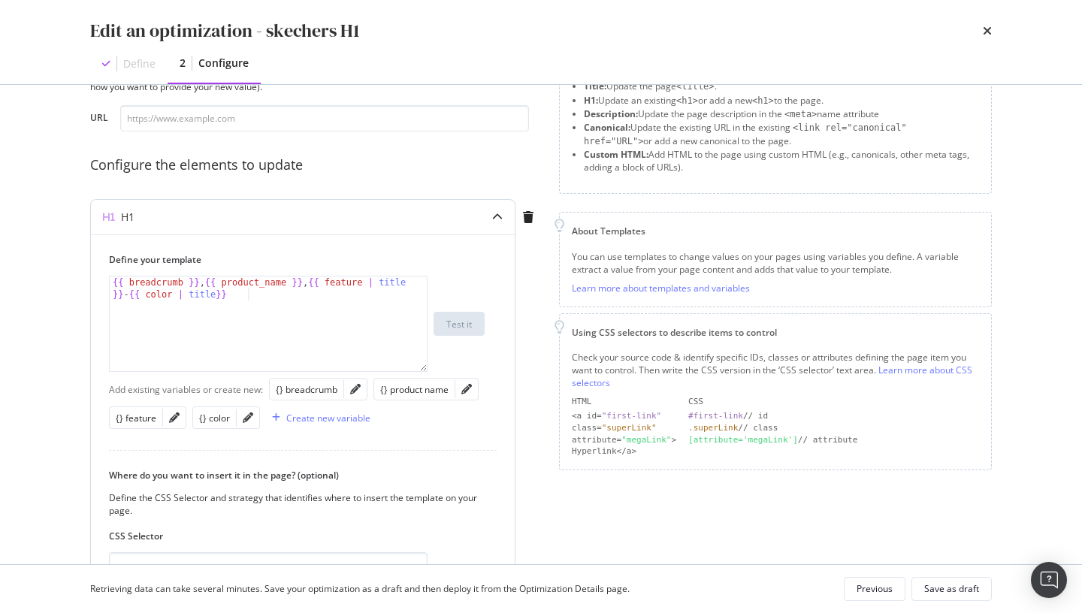
scroll to position [125, 0]
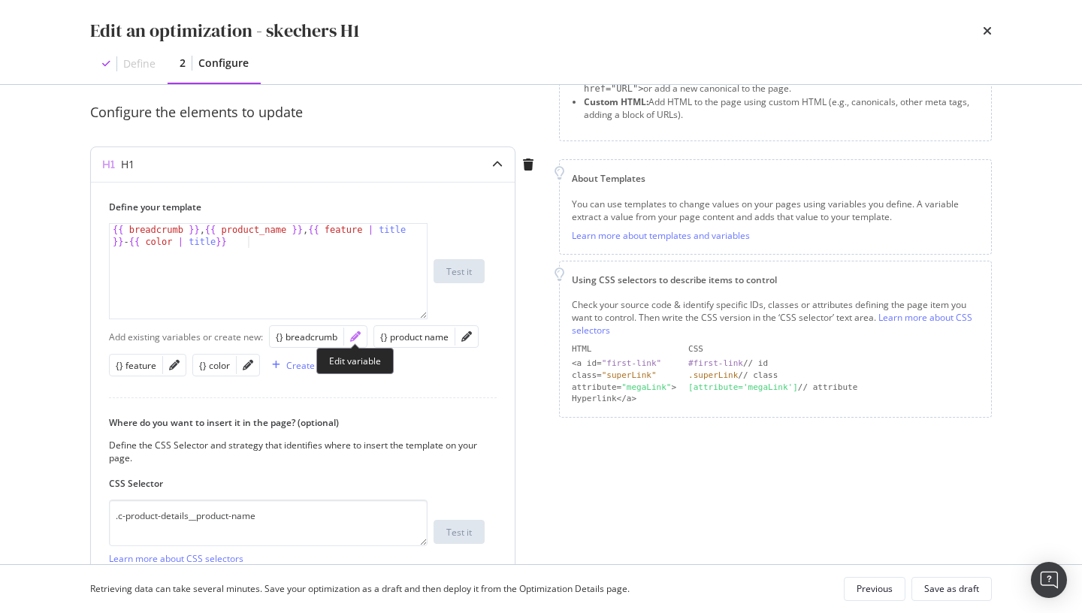
click at [353, 340] on icon "pencil" at bounding box center [355, 336] width 11 height 11
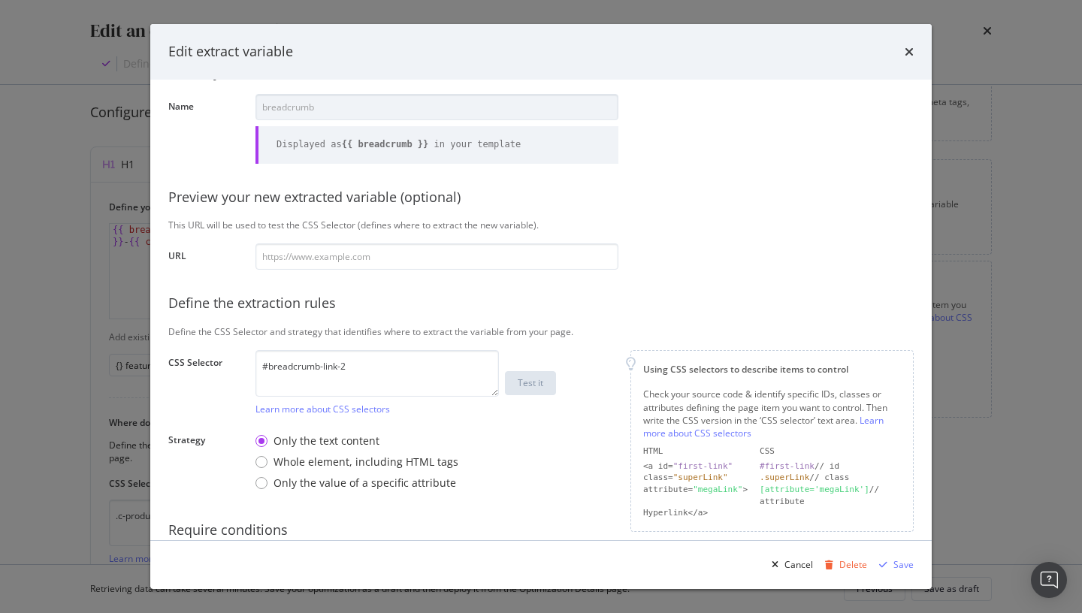
scroll to position [120, 0]
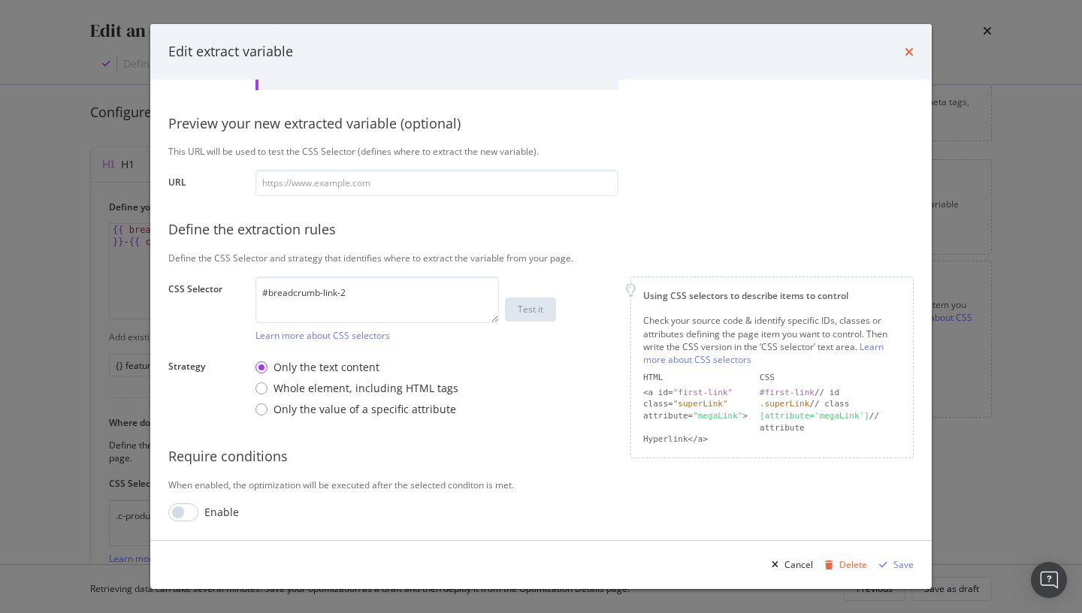
click at [909, 46] on icon "times" at bounding box center [908, 52] width 9 height 12
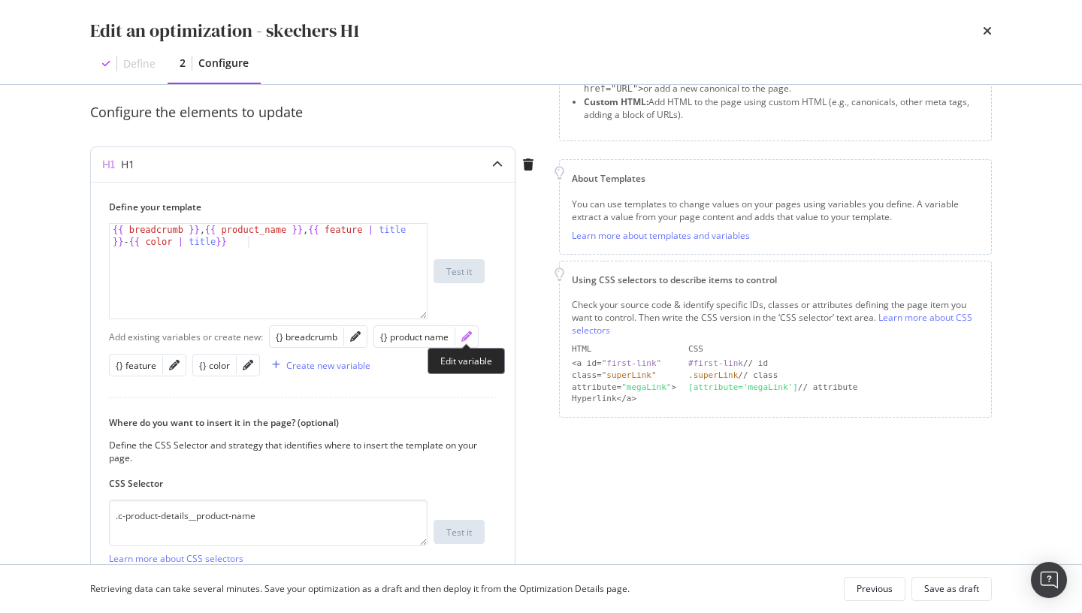
click at [466, 336] on icon "pencil" at bounding box center [466, 336] width 11 height 11
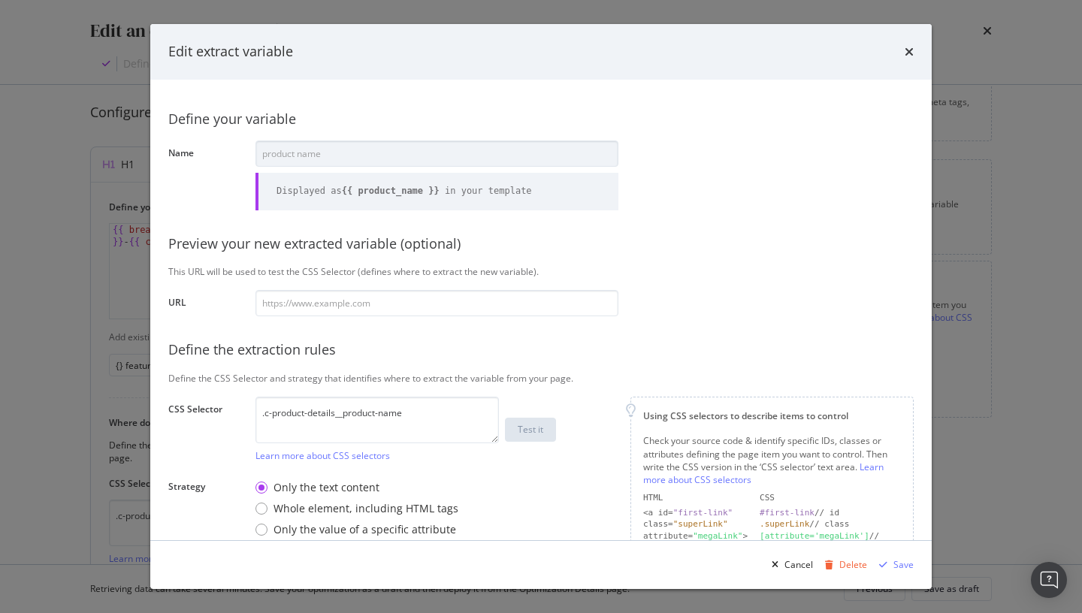
scroll to position [120, 0]
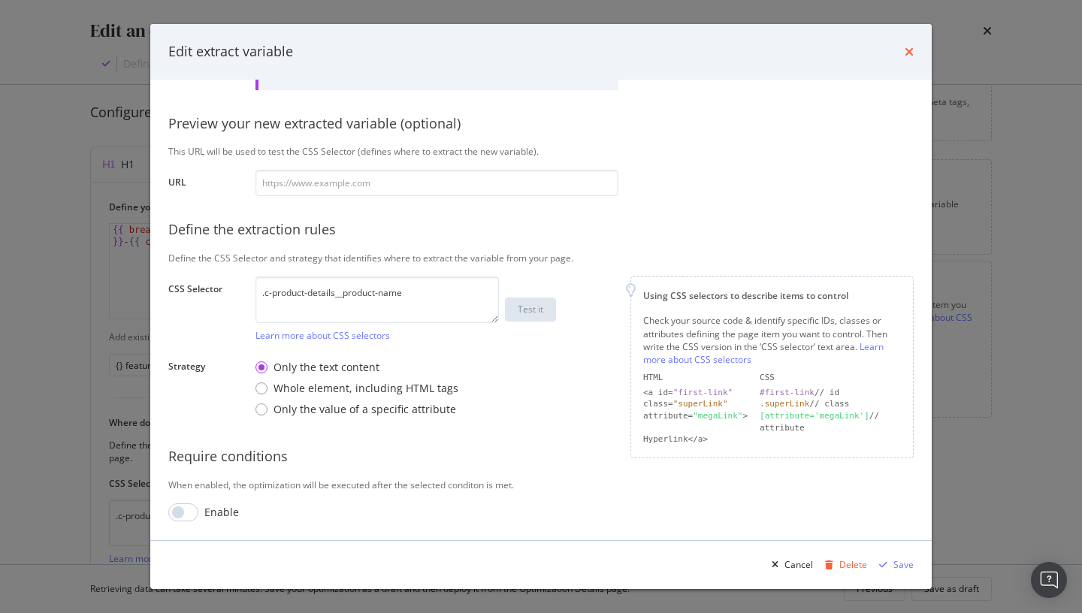
click at [910, 51] on icon "times" at bounding box center [908, 52] width 9 height 12
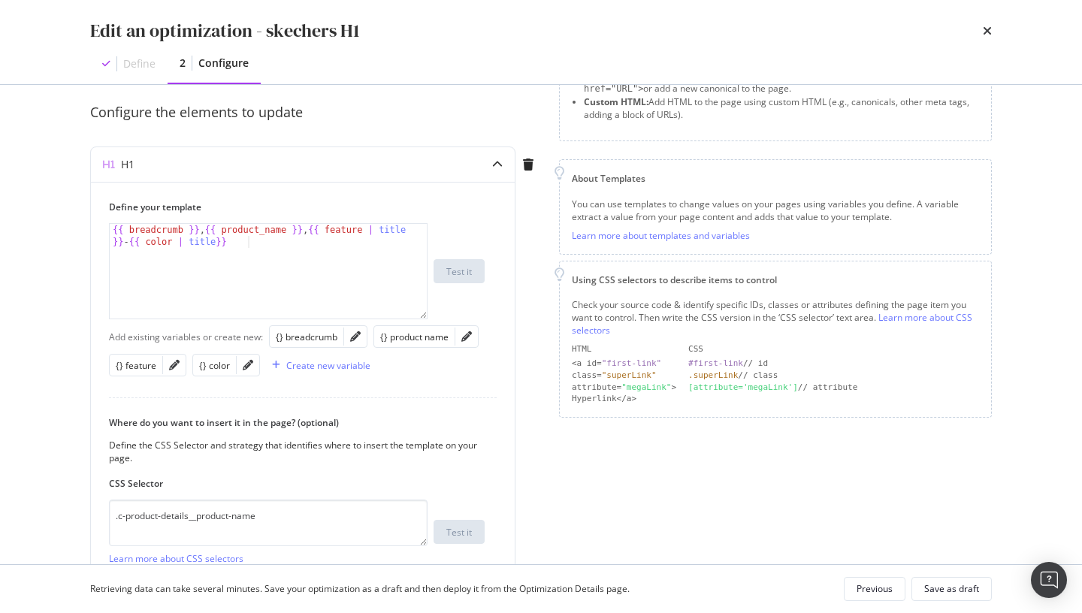
scroll to position [125, 0]
click at [224, 364] on div "{} color" at bounding box center [214, 365] width 31 height 13
type textarea "{{ breadcrumb }}, {{ product_name }}, {{ feature | title }} - {{ color | title}}"
click at [249, 366] on icon "pencil" at bounding box center [248, 365] width 11 height 11
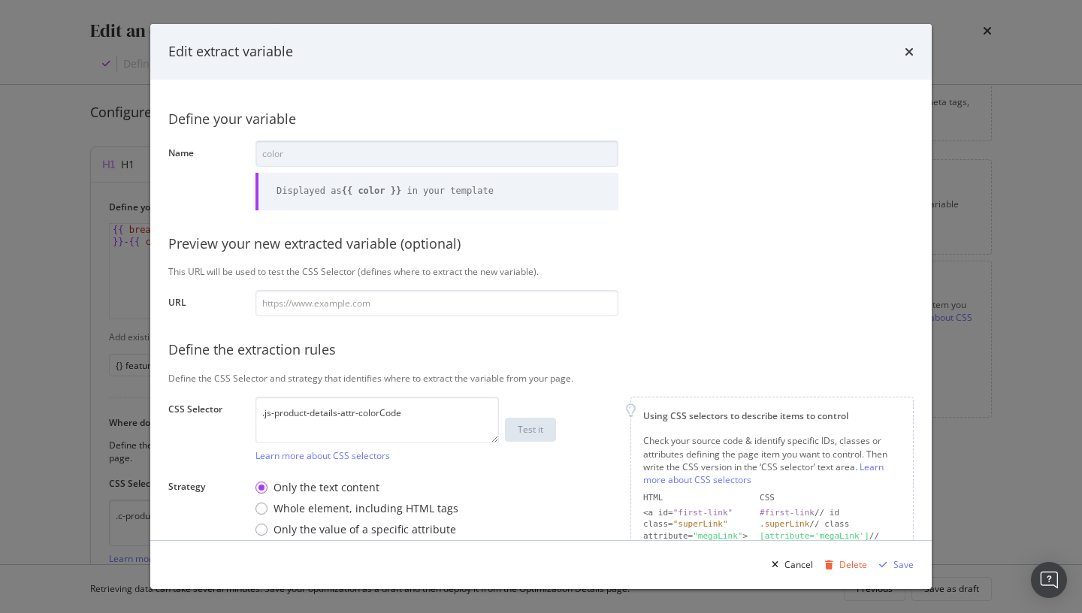
scroll to position [120, 0]
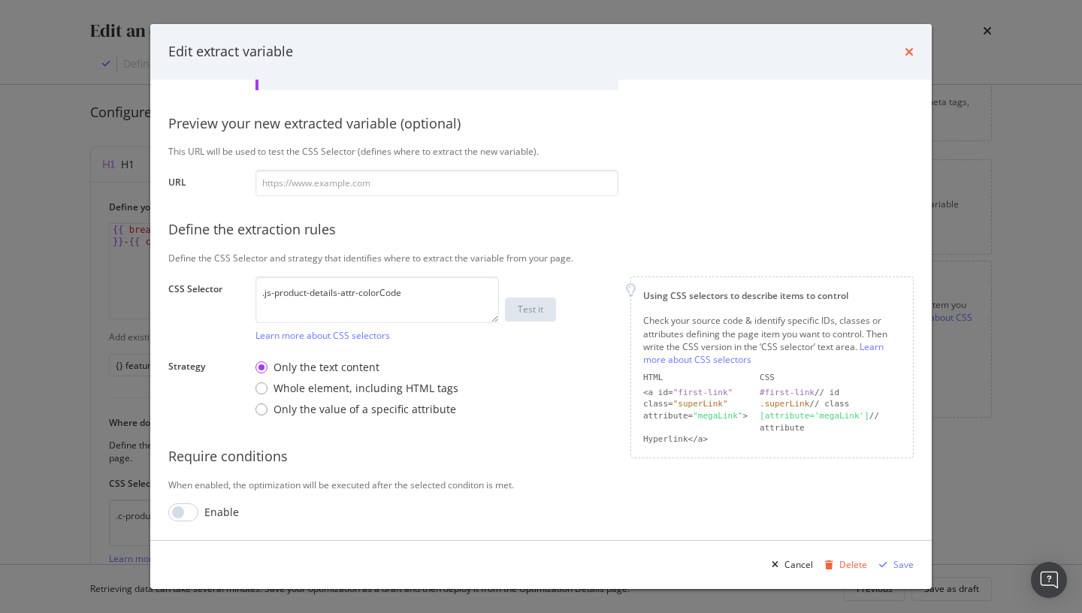
click at [910, 51] on icon "times" at bounding box center [908, 52] width 9 height 12
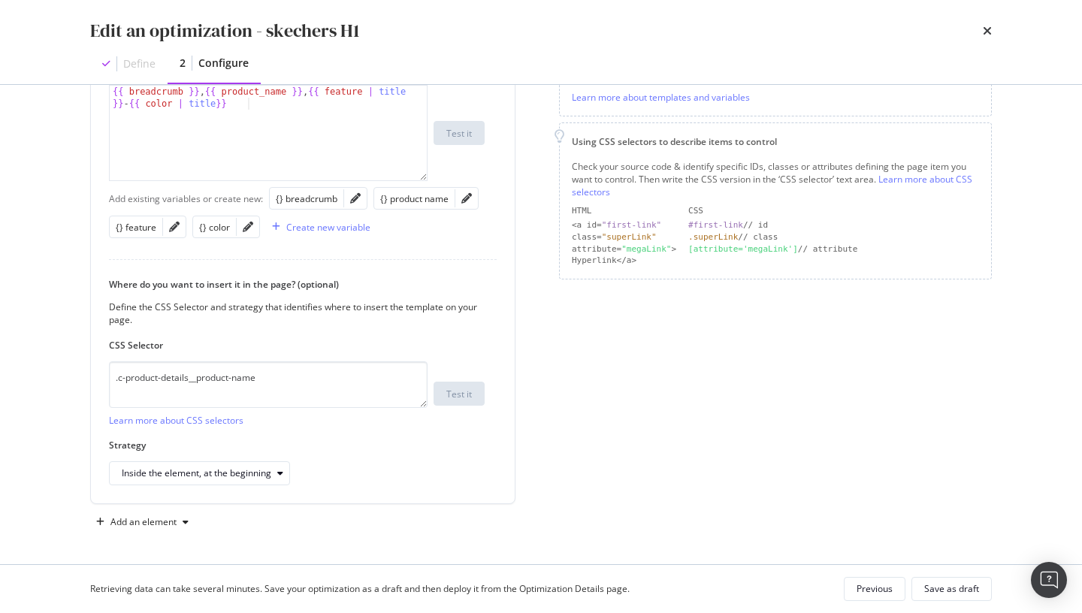
scroll to position [0, 0]
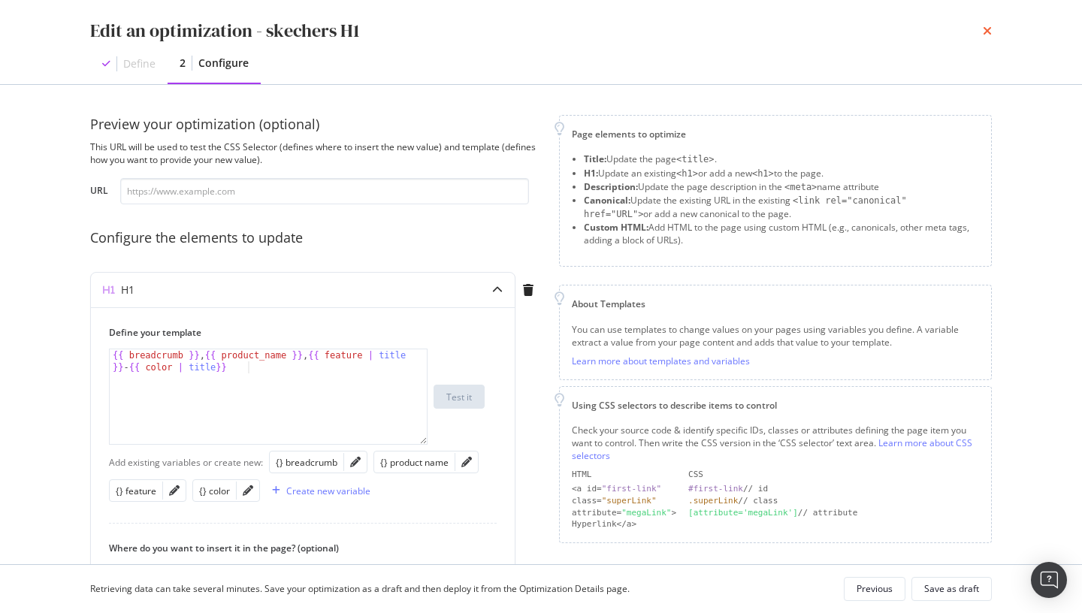
click at [985, 31] on icon "times" at bounding box center [986, 31] width 9 height 12
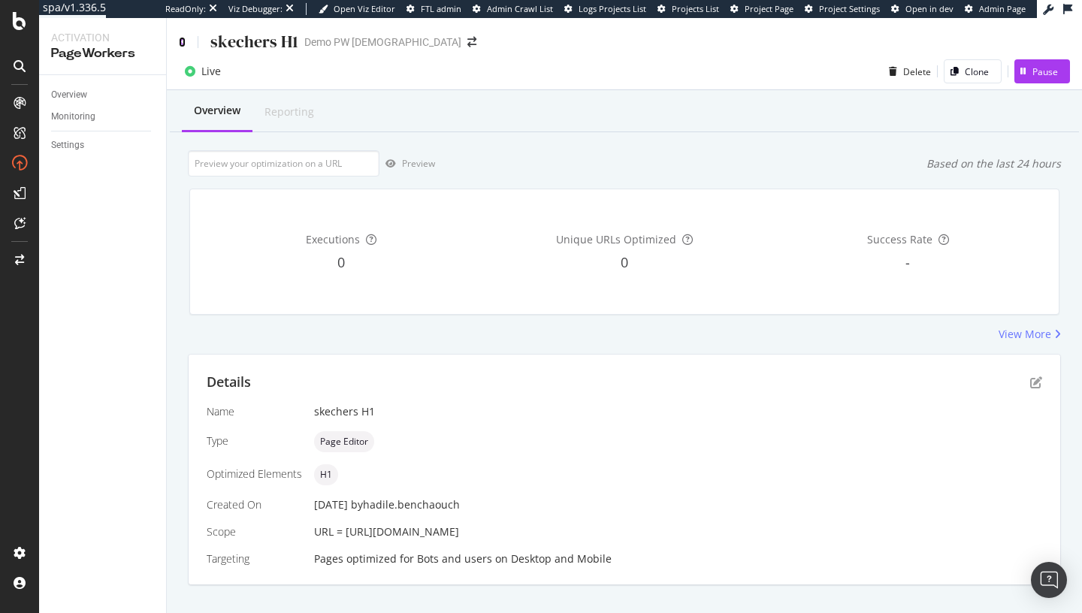
click at [180, 44] on icon at bounding box center [182, 42] width 7 height 11
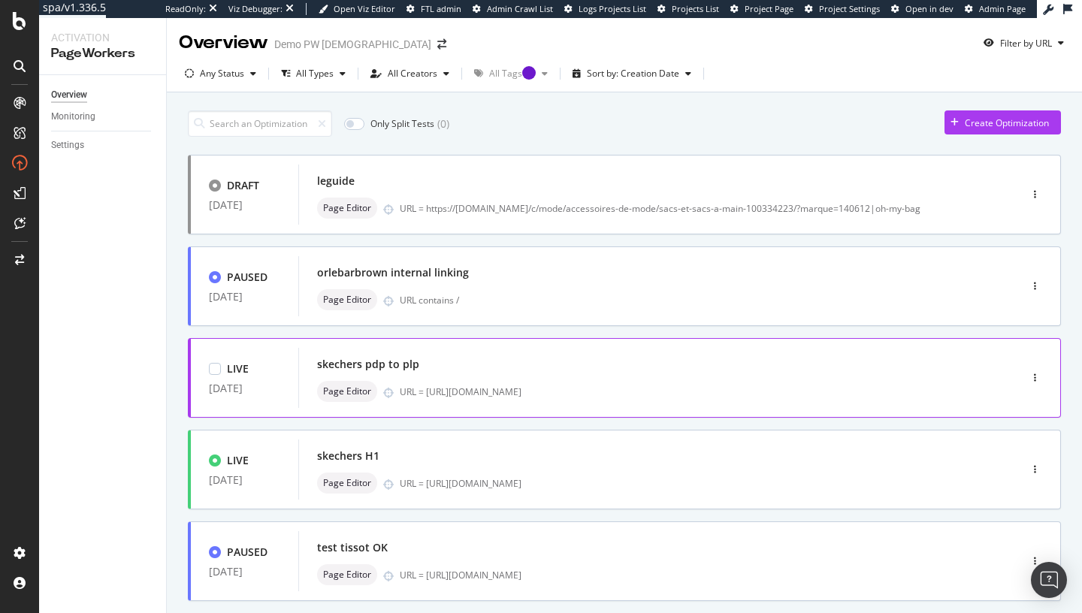
click at [445, 367] on div "skechers pdp to plp" at bounding box center [636, 364] width 638 height 21
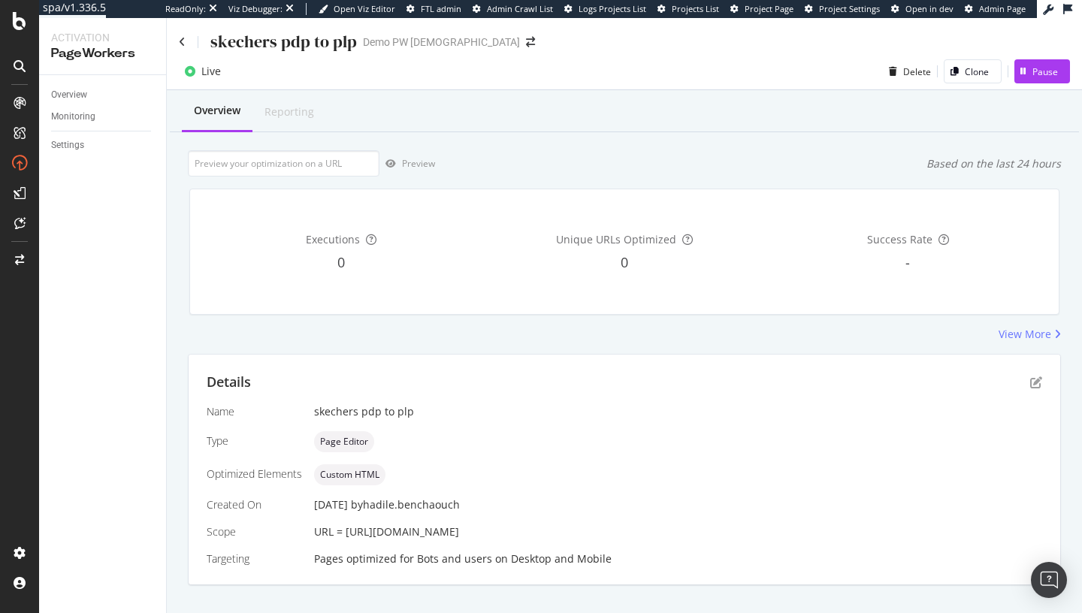
drag, startPoint x: 344, startPoint y: 531, endPoint x: 1043, endPoint y: 537, distance: 699.3
click at [1044, 541] on div "Details Name [PERSON_NAME] pdp to plp Type Page Editor Optimized Elements Custo…" at bounding box center [624, 470] width 871 height 230
copy span "[URL][DOMAIN_NAME]"
